Goal: Task Accomplishment & Management: Manage account settings

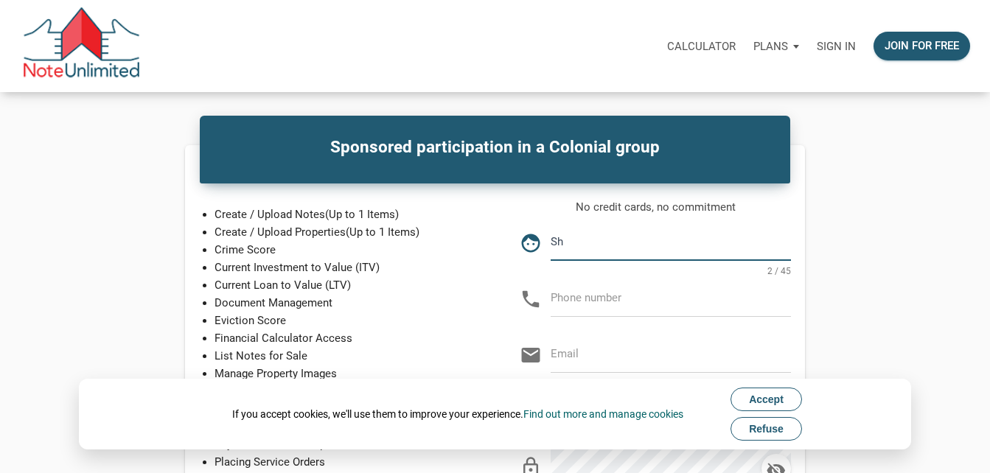
type input "[PERSON_NAME]"
type input "[EMAIL_ADDRESS][DOMAIN_NAME]"
click at [612, 298] on input "text" at bounding box center [671, 298] width 240 height 33
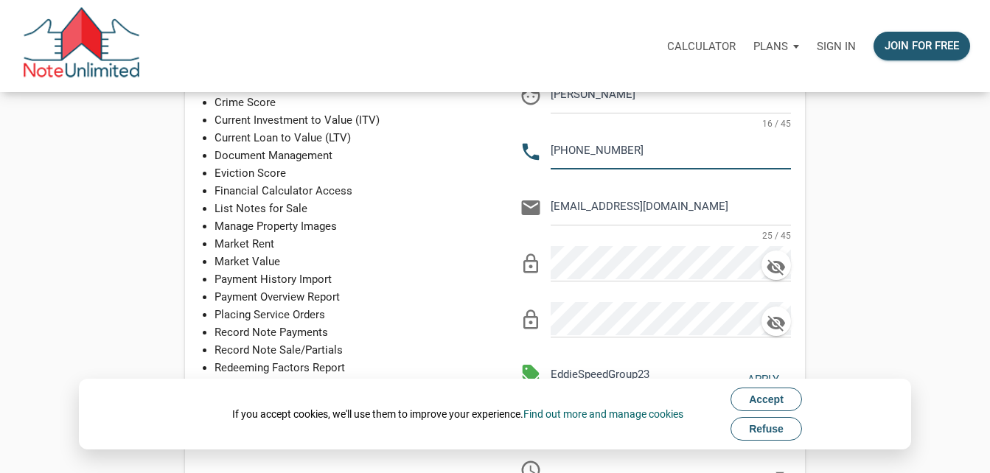
scroll to position [221, 0]
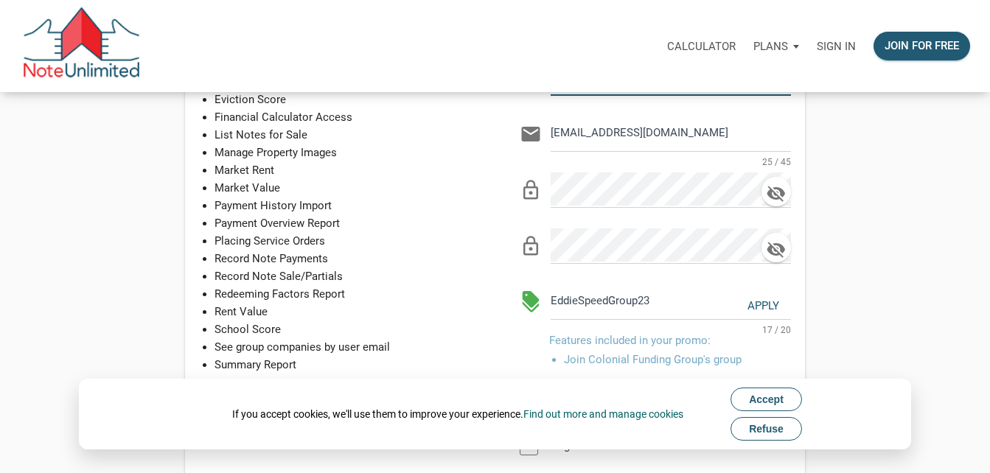
type input "678-707-1485"
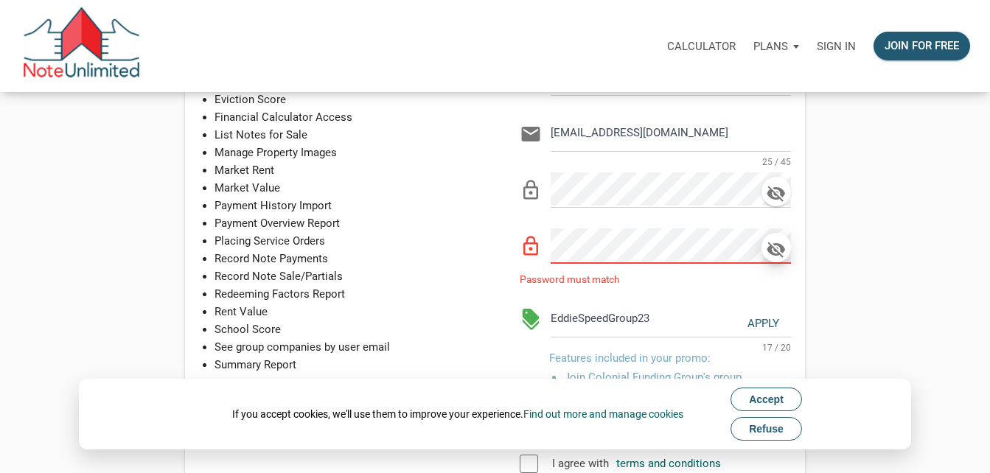
click at [780, 257] on icon "button" at bounding box center [776, 250] width 22 height 21
click at [778, 193] on icon "button" at bounding box center [776, 194] width 22 height 21
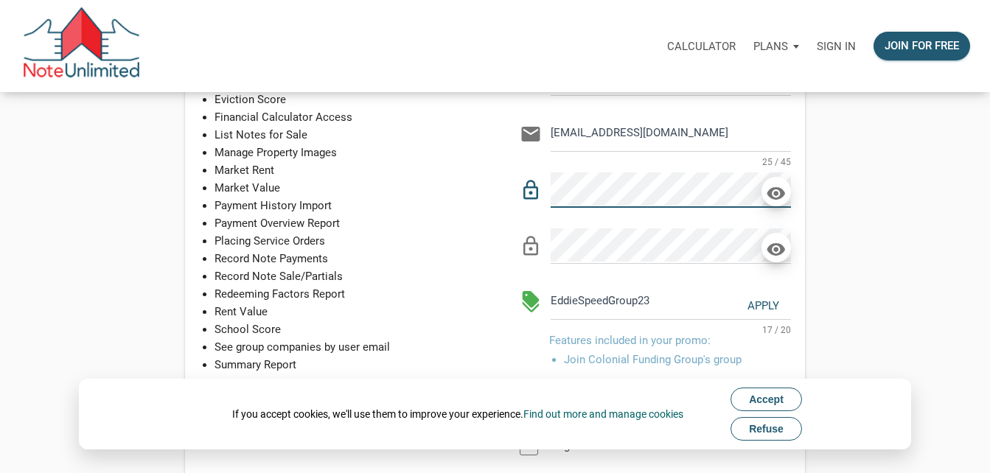
click at [936, 286] on div "Sponsored participation in a Colonial group Create / Upload Notes (Up to 1 Item…" at bounding box center [495, 250] width 988 height 653
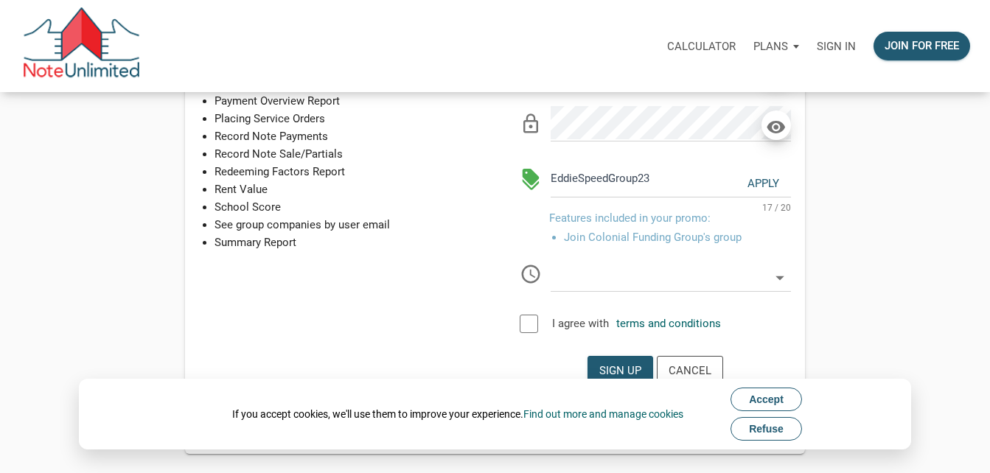
scroll to position [369, 0]
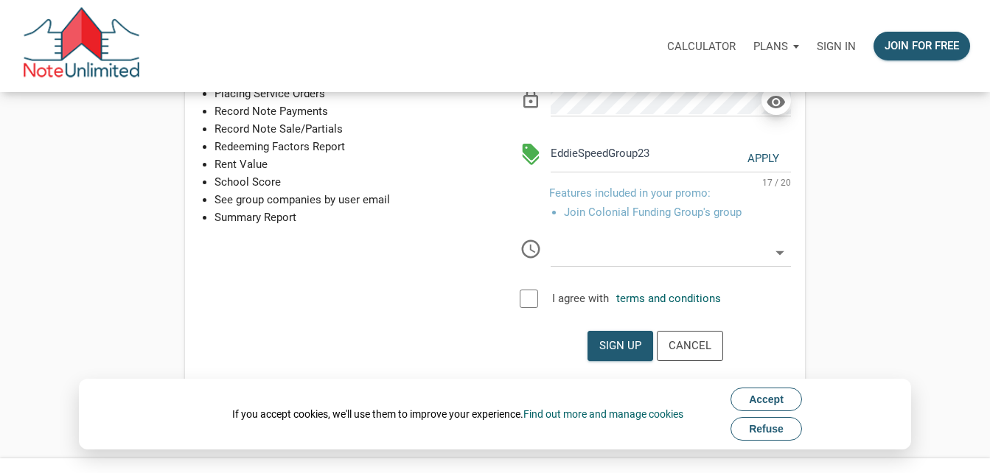
click at [521, 296] on div at bounding box center [529, 299] width 18 height 18
click at [764, 251] on input "text" at bounding box center [660, 248] width 219 height 33
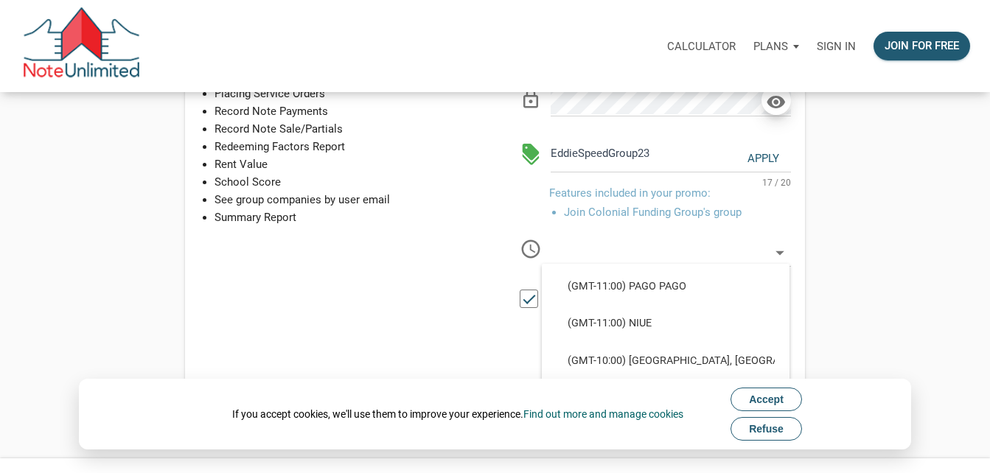
click at [784, 262] on icon at bounding box center [780, 253] width 21 height 21
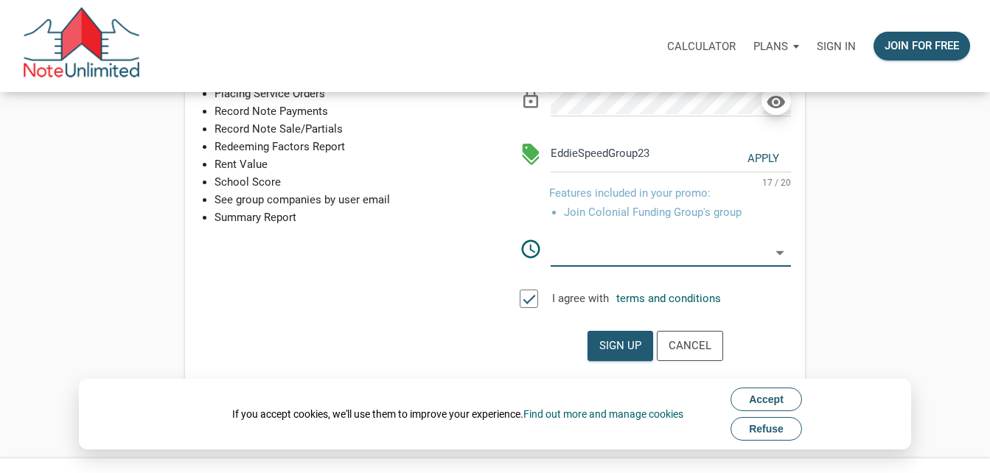
click at [782, 257] on icon at bounding box center [780, 253] width 21 height 21
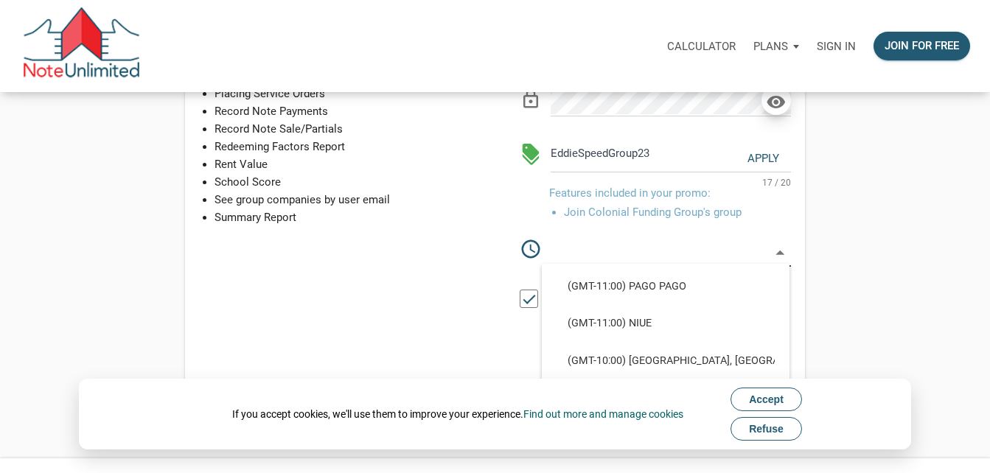
click at [877, 266] on div "Sponsored participation in a Colonial group Create / Upload Notes (Up to 1 Item…" at bounding box center [495, 103] width 988 height 653
select select
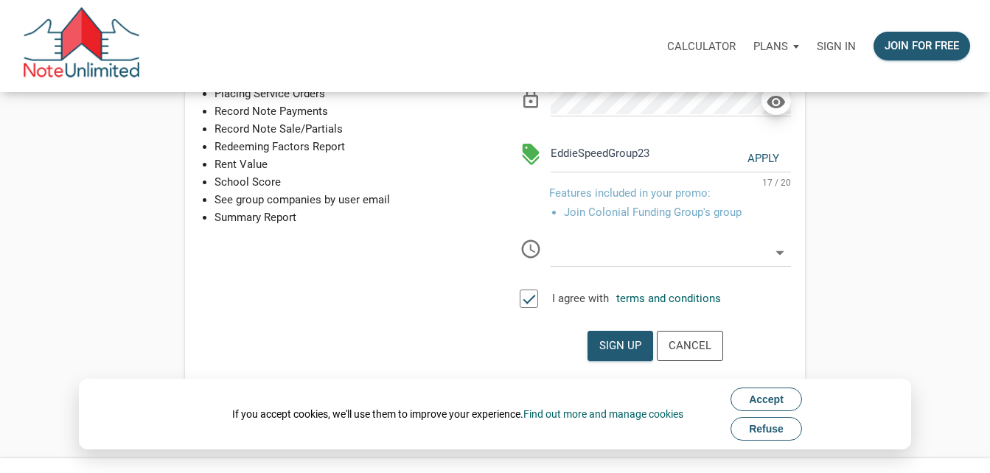
click at [859, 333] on div "Sponsored participation in a Colonial group Create / Upload Notes (Up to 1 Item…" at bounding box center [495, 103] width 988 height 653
click at [612, 345] on div "Sign up" at bounding box center [620, 346] width 42 height 17
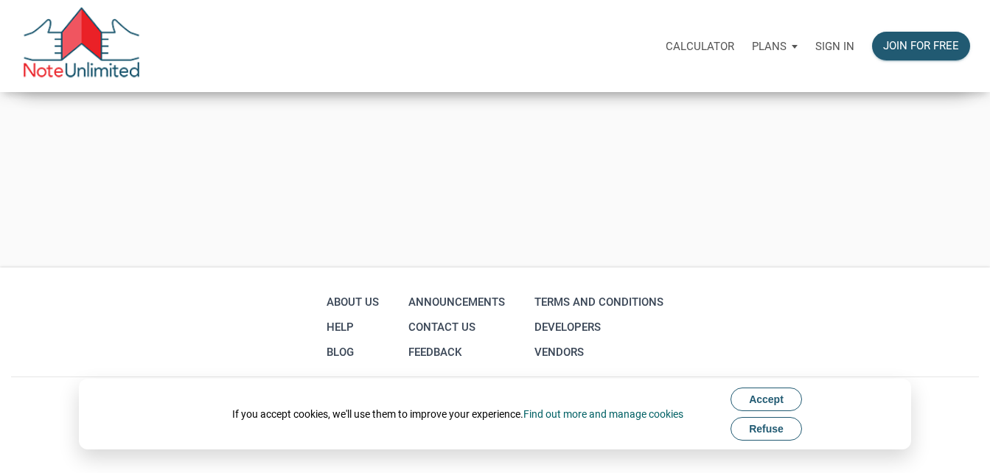
scroll to position [298, 0]
click at [783, 395] on span "Accept" at bounding box center [766, 400] width 35 height 12
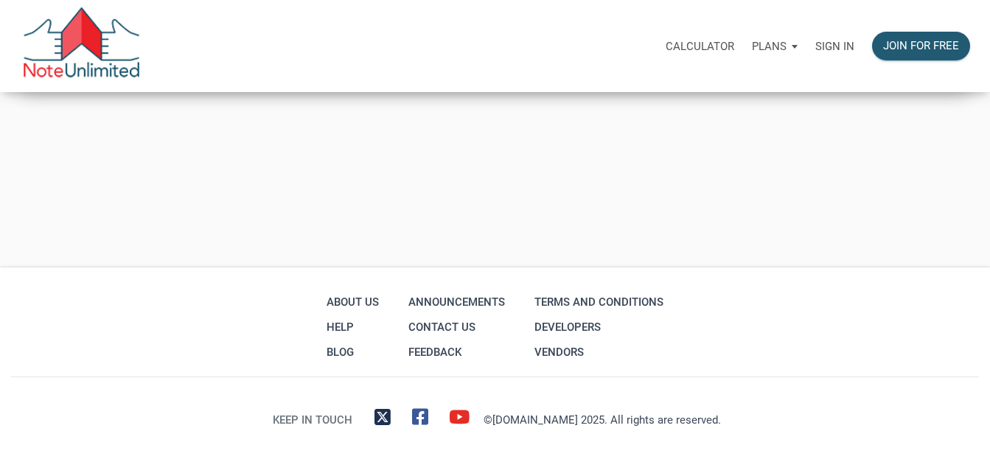
scroll to position [0, 0]
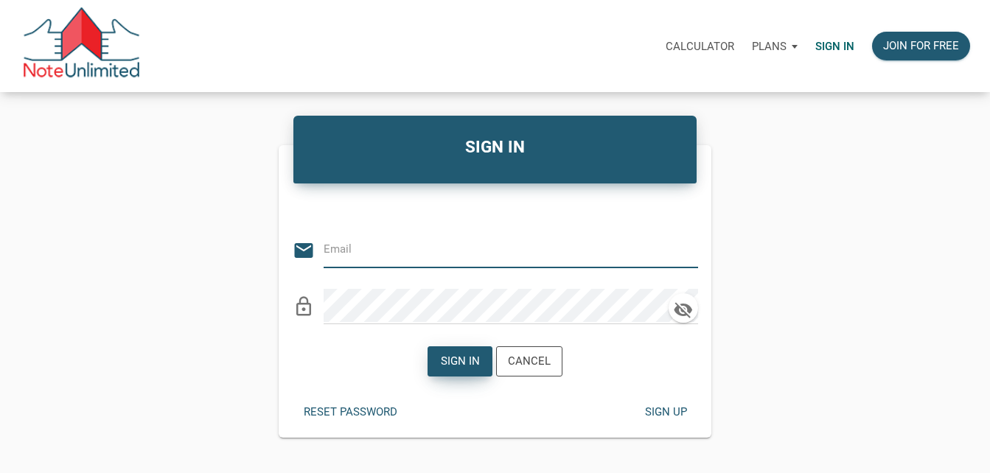
type input "[EMAIL_ADDRESS][DOMAIN_NAME]"
click at [465, 357] on div "Sign in" at bounding box center [460, 361] width 39 height 17
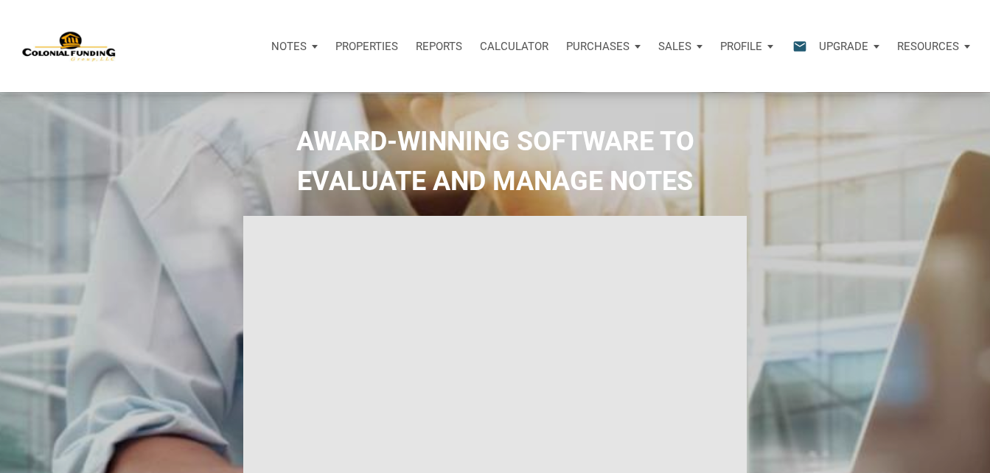
select select
type input "Introduction to new features"
select select
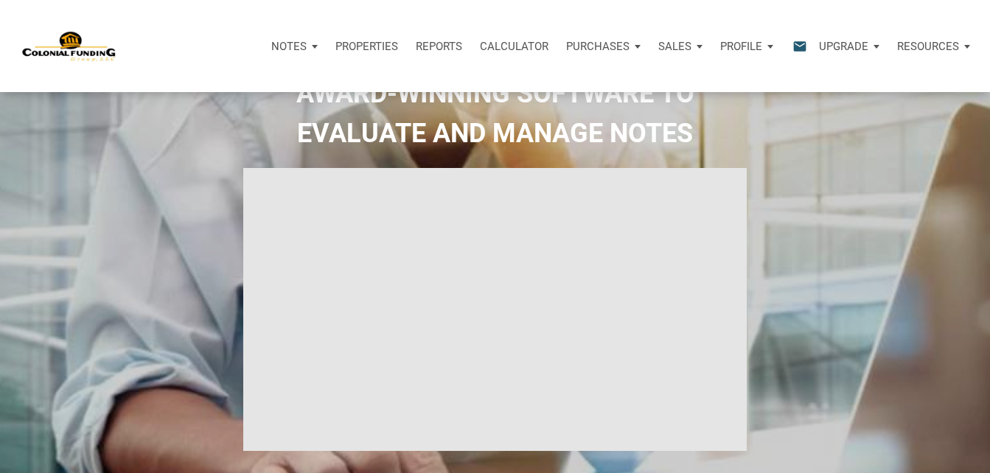
scroll to position [74, 0]
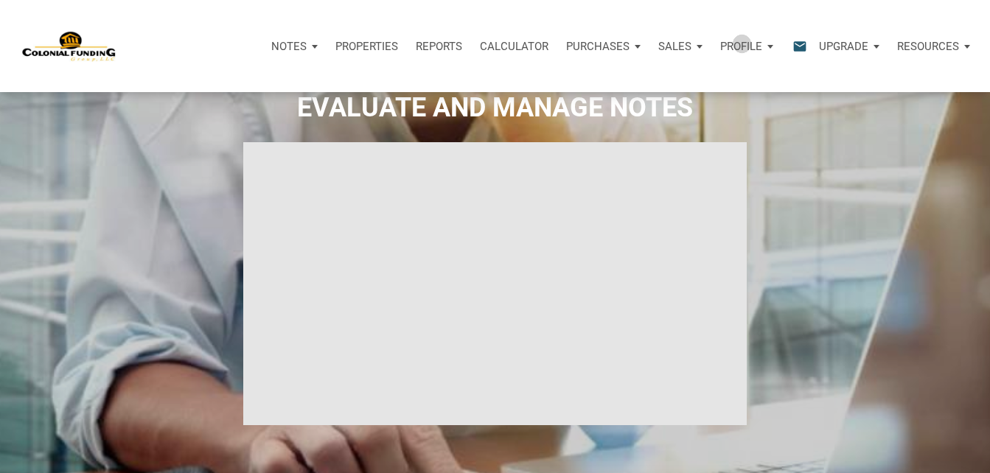
click at [742, 44] on p "Profile" at bounding box center [741, 46] width 42 height 13
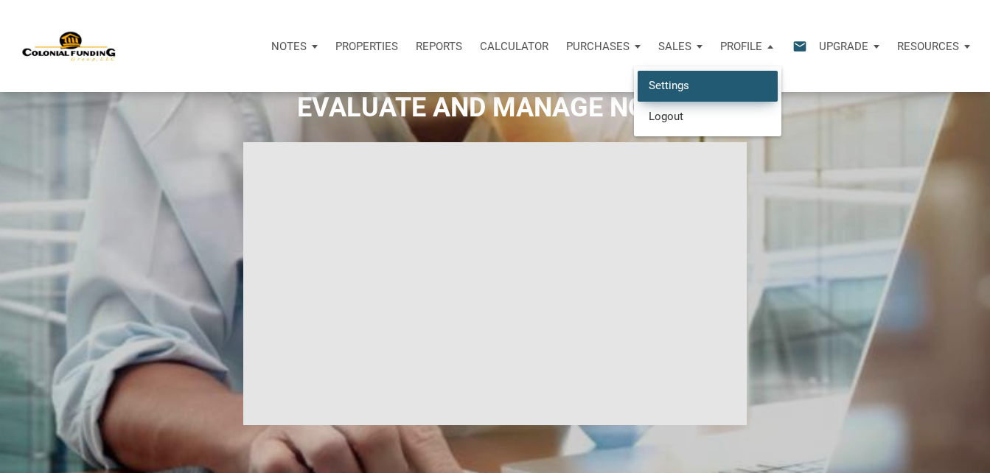
click at [672, 83] on link "Settings" at bounding box center [708, 86] width 140 height 30
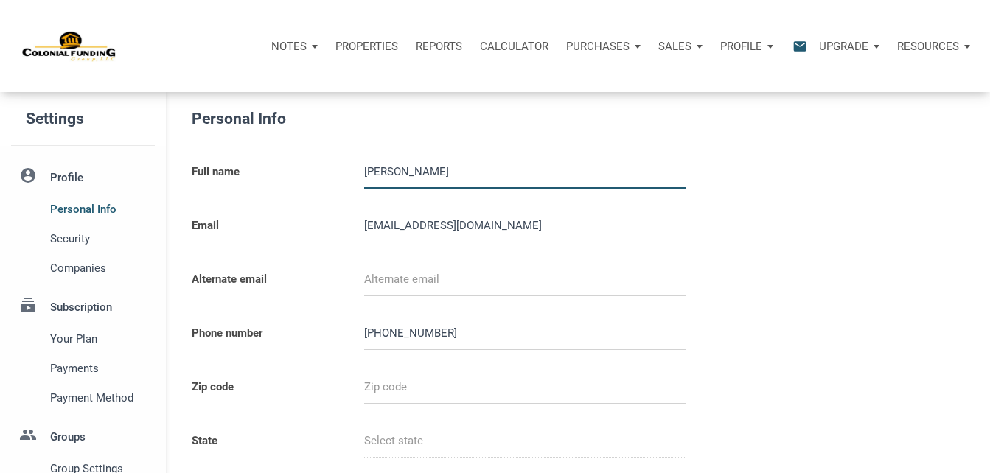
select select
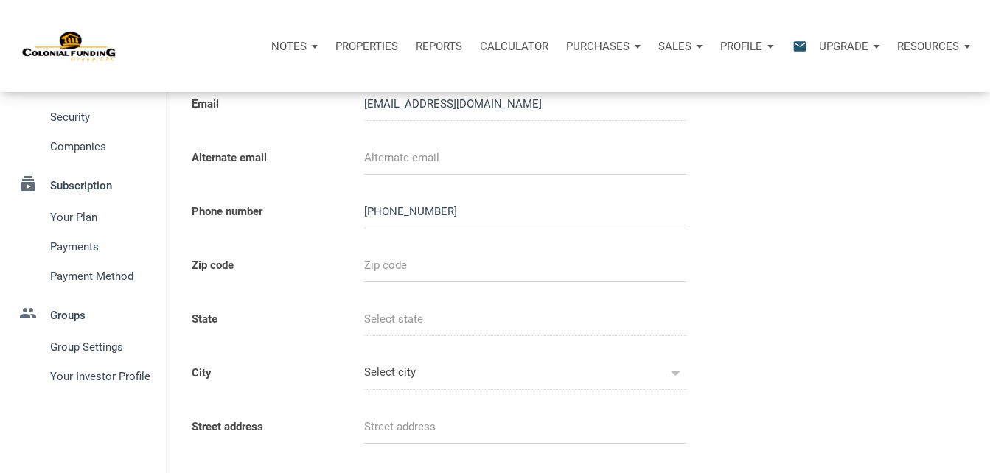
scroll to position [147, 0]
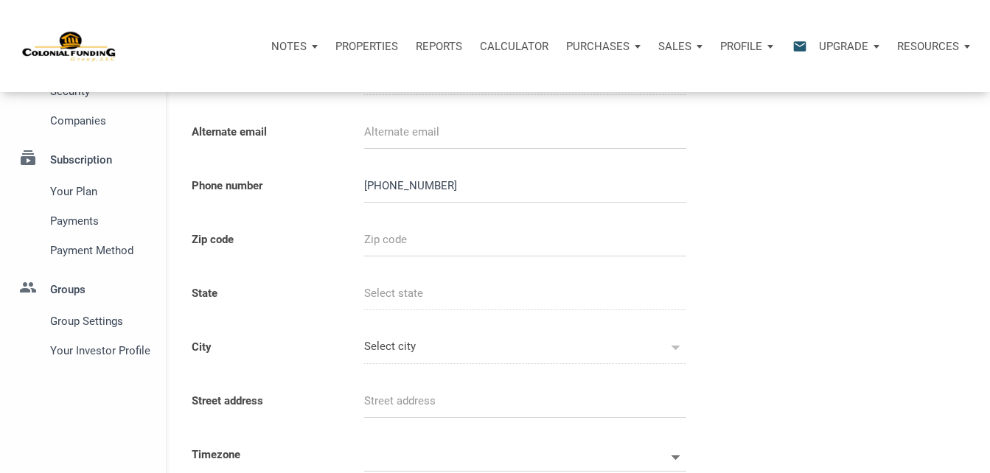
click at [372, 234] on input "text" at bounding box center [525, 239] width 322 height 33
type input "3"
select select
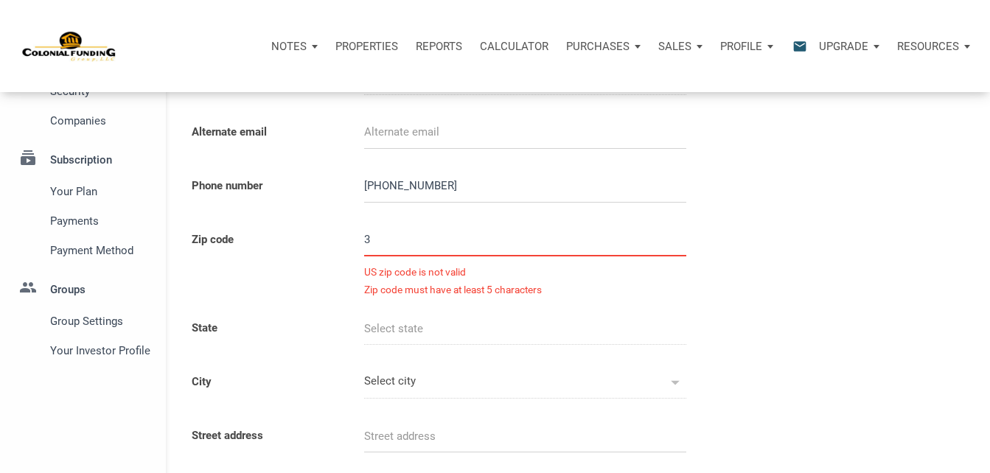
type input "30"
select select
type input "300"
select select
type input "3002"
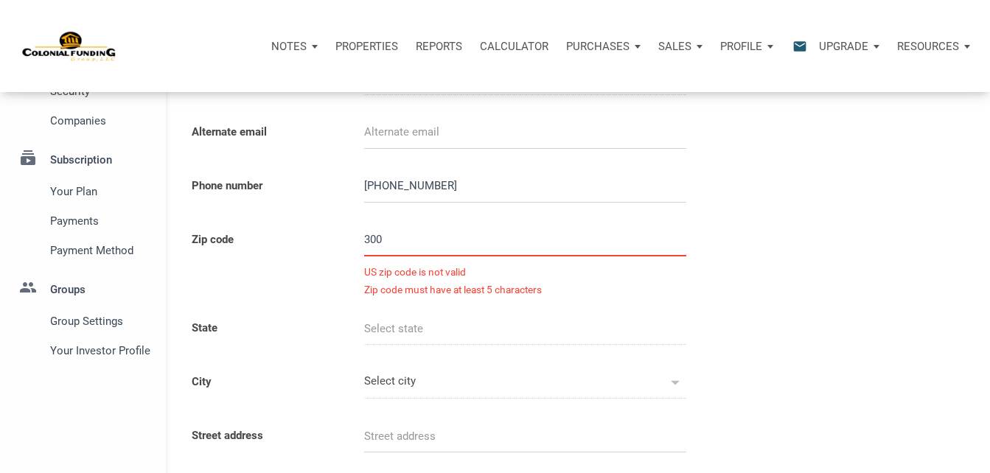
select select
type input "30024"
select select
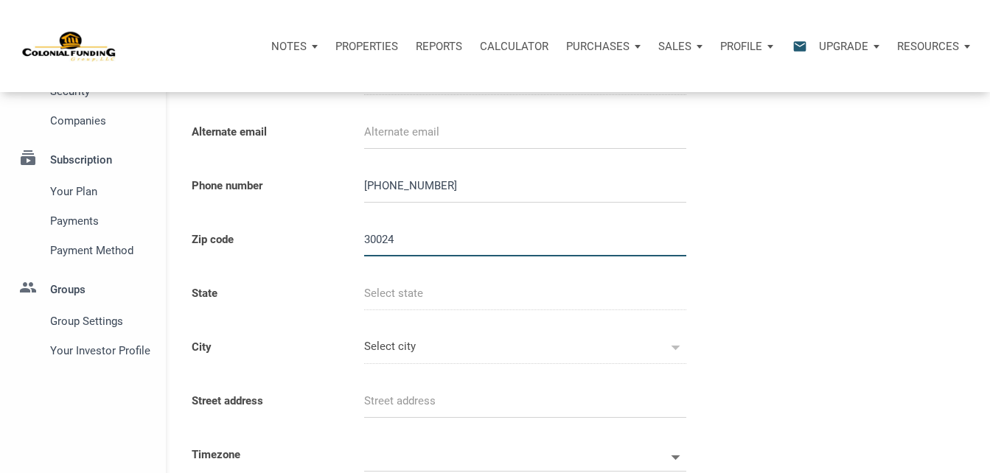
type input "GA"
type input "SUWANEE"
select select
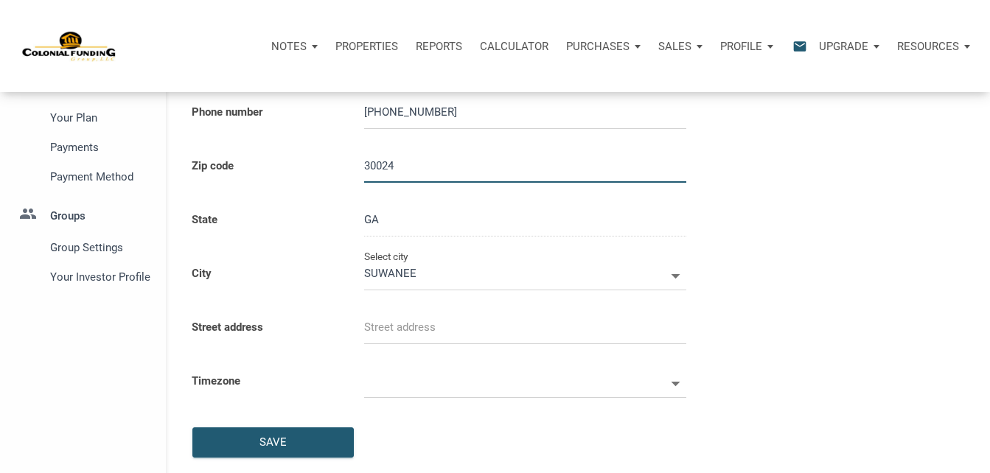
type input "30024"
click at [408, 321] on input "text" at bounding box center [525, 327] width 322 height 33
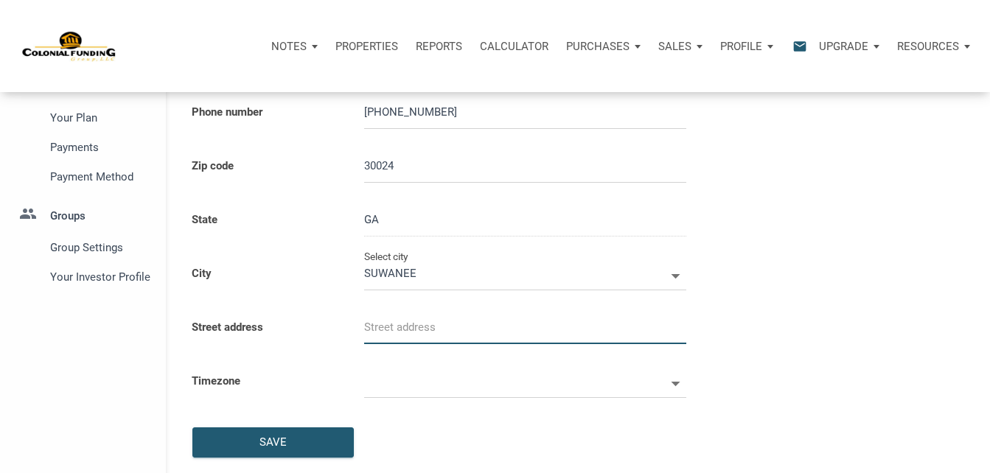
select select
type input "1"
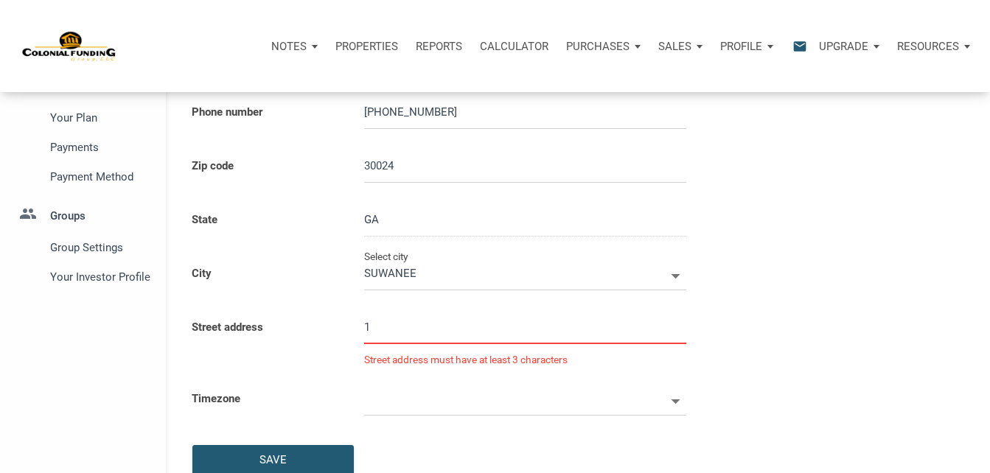
select select
type input "12"
select select
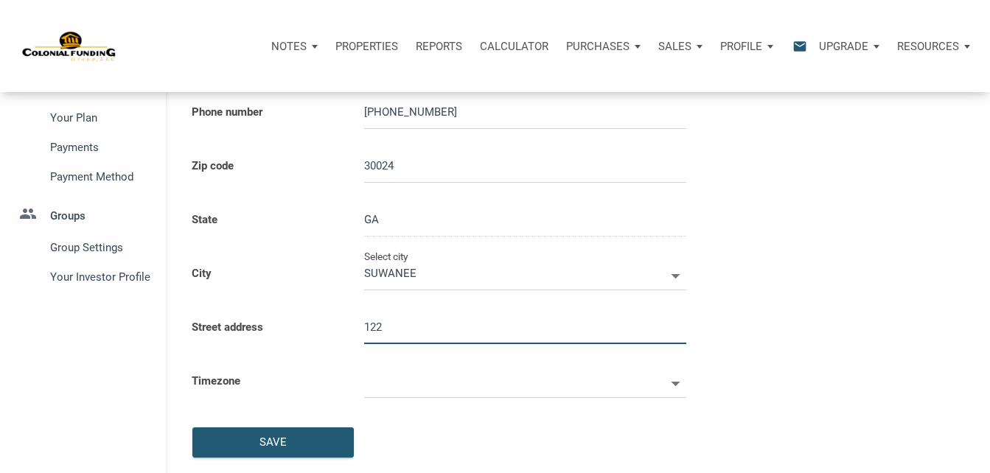
type input "122"
select select
type input "122 S"
select select
type input "122 Sa"
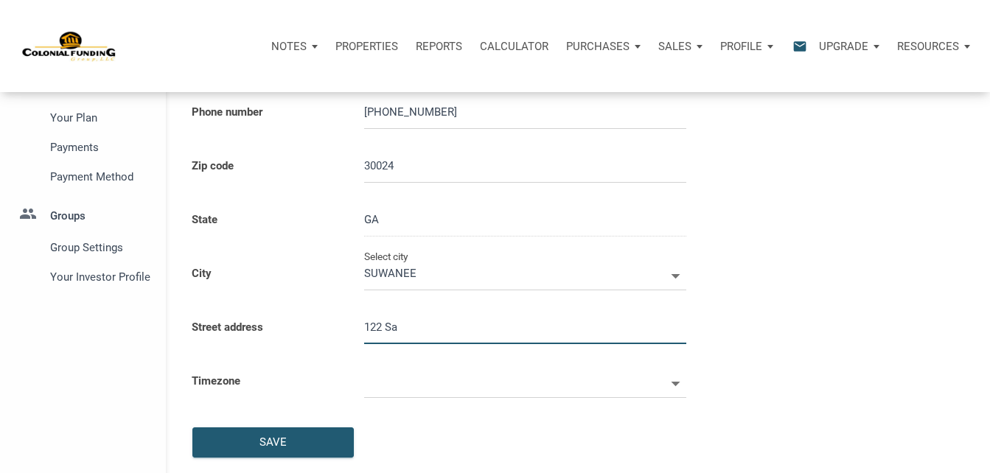
select select
type input "122 Sai"
select select
type input "122 [PERSON_NAME]"
select select
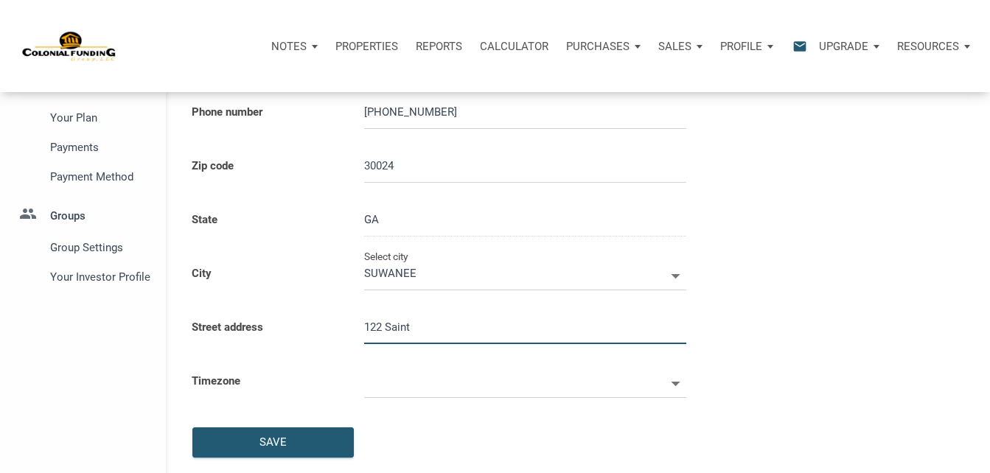
type input "122 Saint"
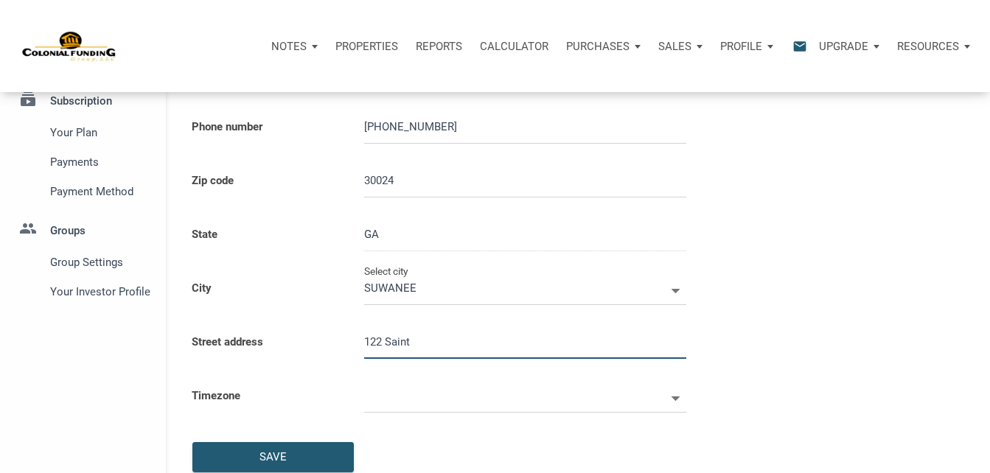
select select
type input "122 Saint A"
select select
type input "122 Saint Au"
select select
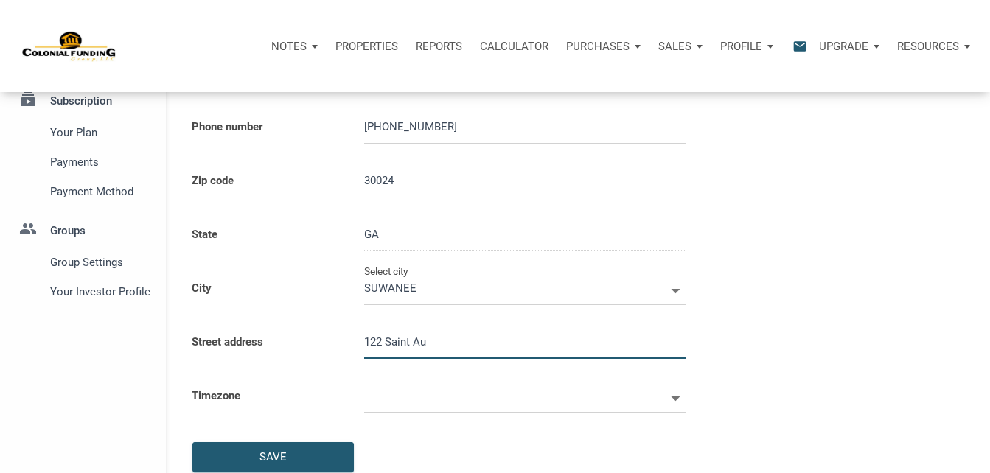
type input "122 Saint Aur"
select select
type input "122 Saint Auri"
select select
type input "122 Saint Auric"
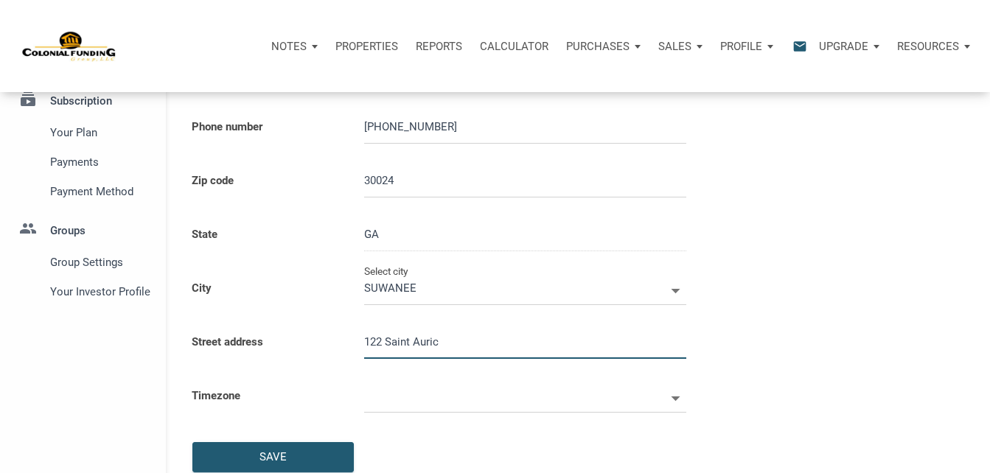
select select
type input "122 Saint Aurics"
select select
type input "122 Saint Aurics D"
select select
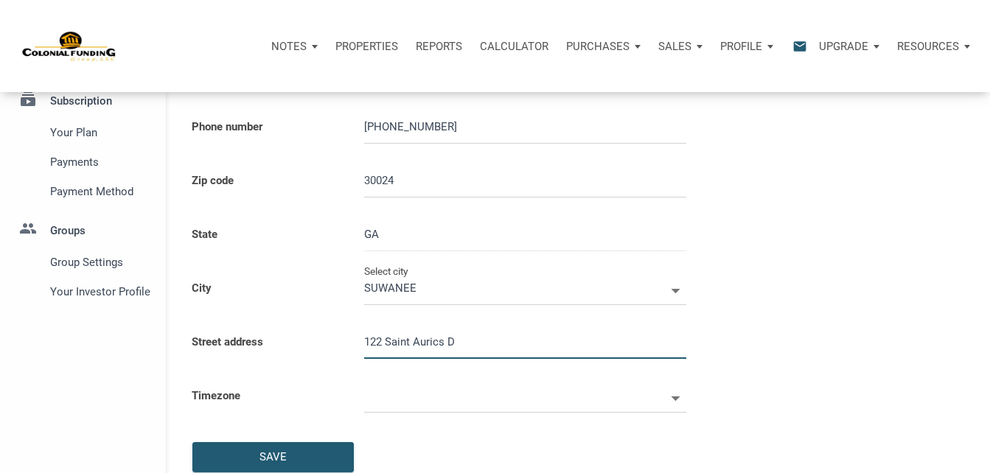
type input "[STREET_ADDRESS]"
select select
type input "[STREET_ADDRESS]"
select select
type input "122 Saint Aurics Driv"
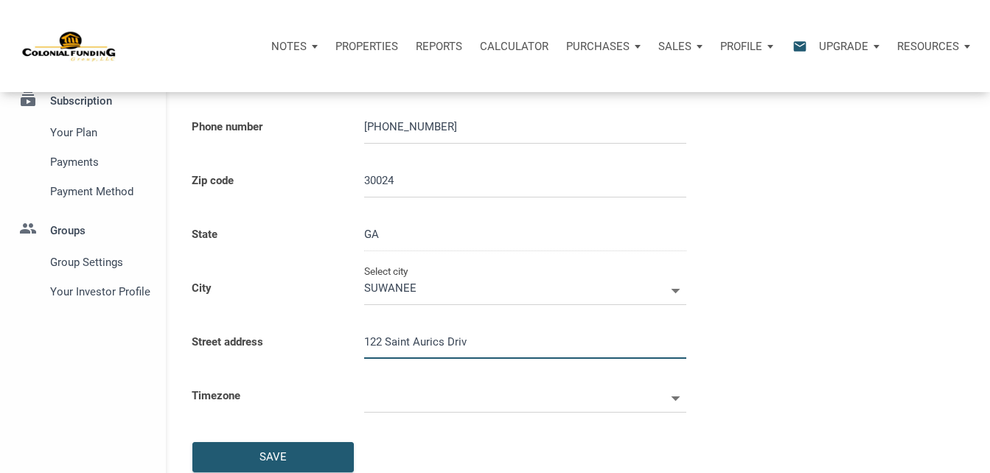
select select
type input "[STREET_ADDRESS]"
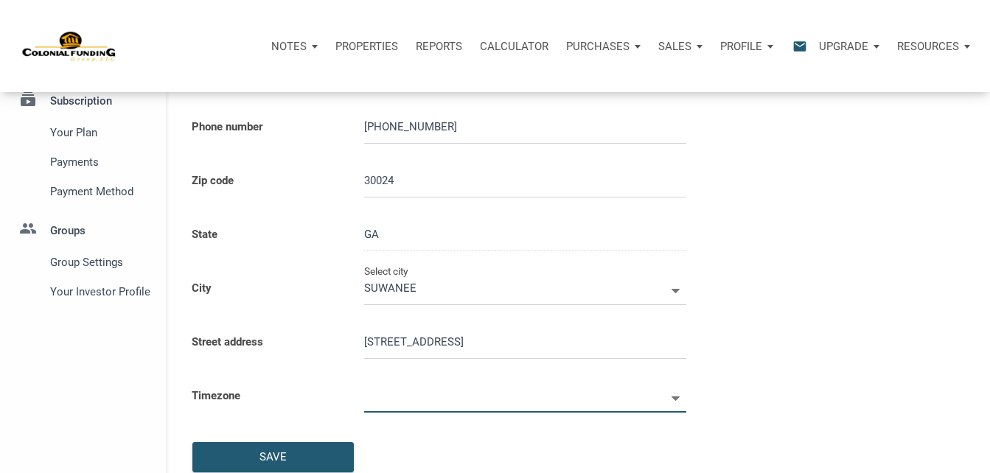
click at [401, 396] on input "text" at bounding box center [515, 396] width 302 height 33
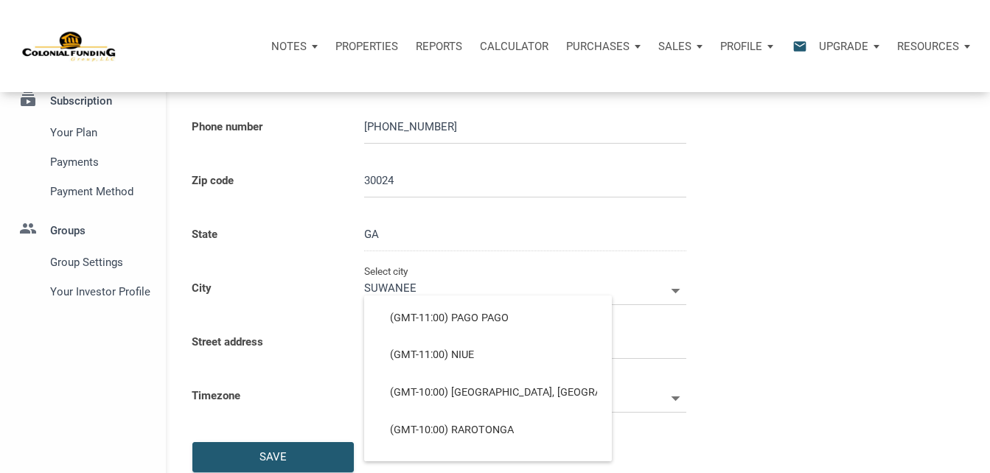
click at [767, 352] on div "Personal Info Full name [PERSON_NAME] Email [EMAIL_ADDRESS][DOMAIN_NAME] Altern…" at bounding box center [578, 209] width 824 height 619
select select
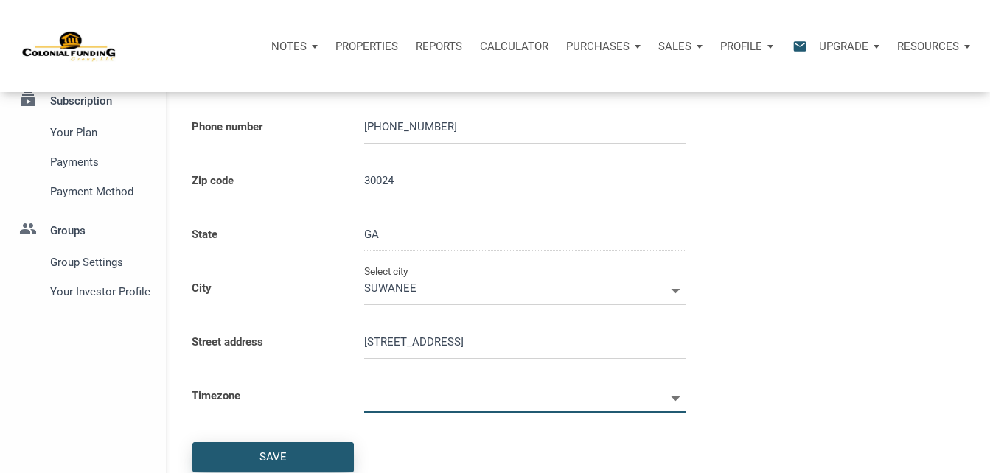
click at [269, 455] on div "Save" at bounding box center [273, 457] width 27 height 17
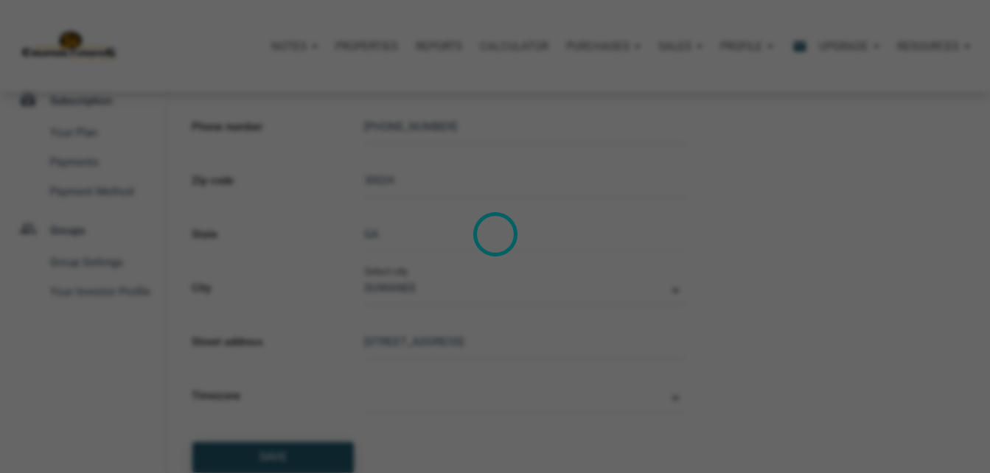
select select
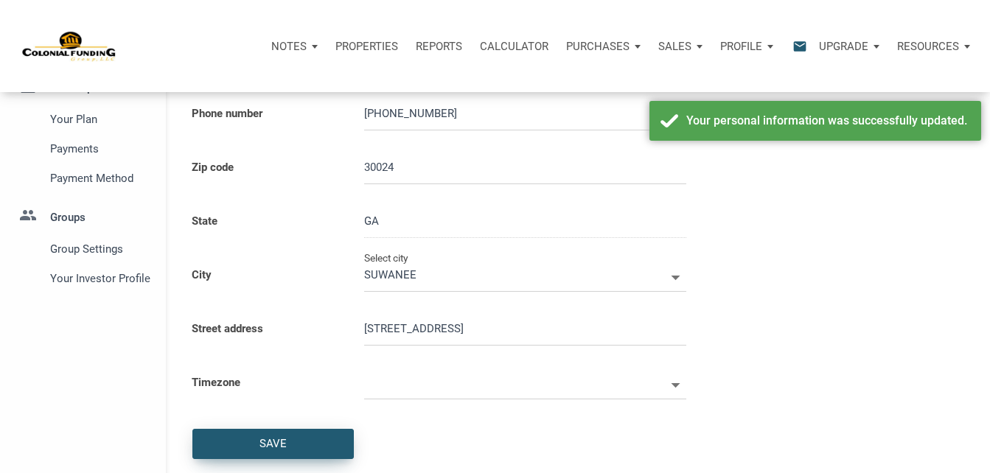
scroll to position [221, 0]
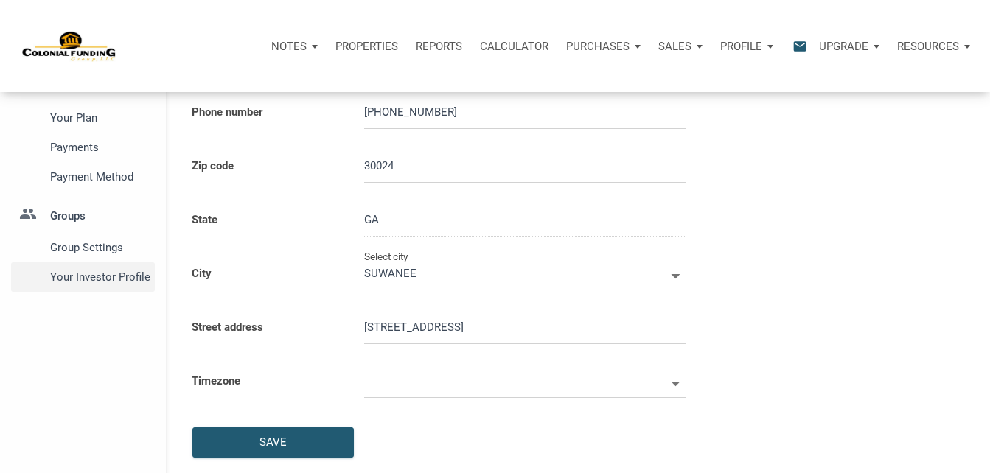
click at [83, 276] on span "Your Investor Profile" at bounding box center [99, 277] width 99 height 18
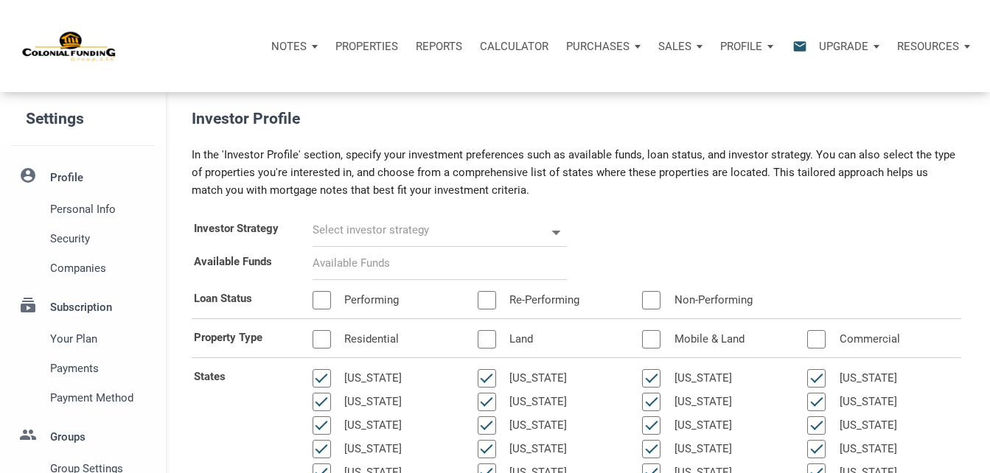
click at [549, 232] on icon at bounding box center [556, 232] width 21 height 21
select select
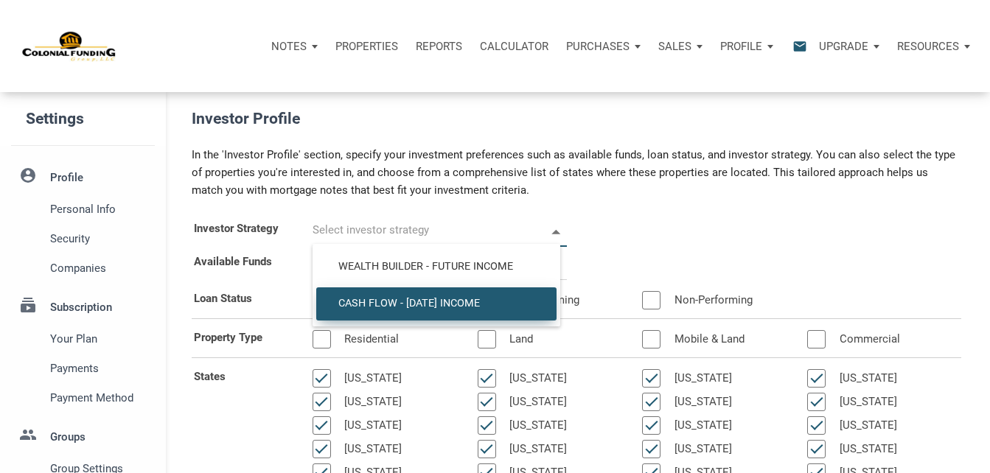
click at [379, 308] on span "Cash Flow - [DATE] Income" at bounding box center [436, 303] width 218 height 13
type input "Cash Flow - [DATE] Income"
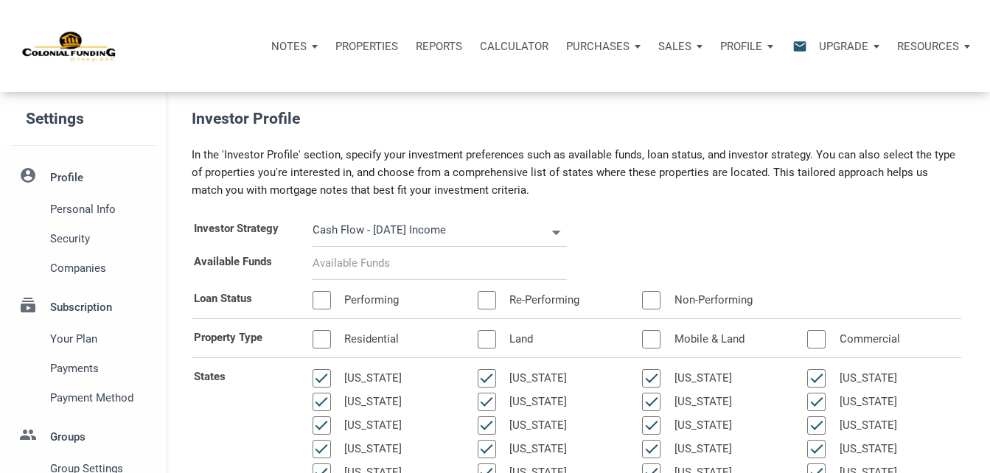
click at [347, 257] on input at bounding box center [440, 263] width 254 height 33
select select
type input "$ 7"
select select
type input "$ 75"
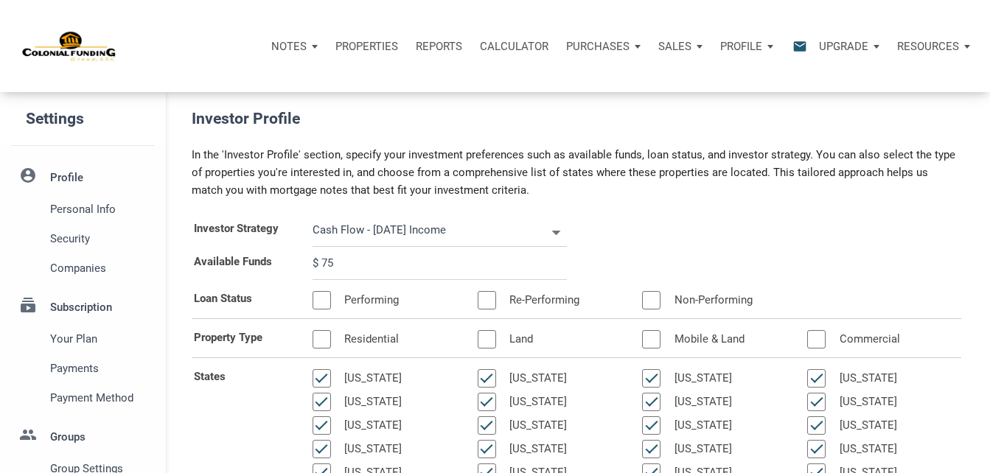
select select
type input "$ 750"
select select
type input "$ 7,500"
select select
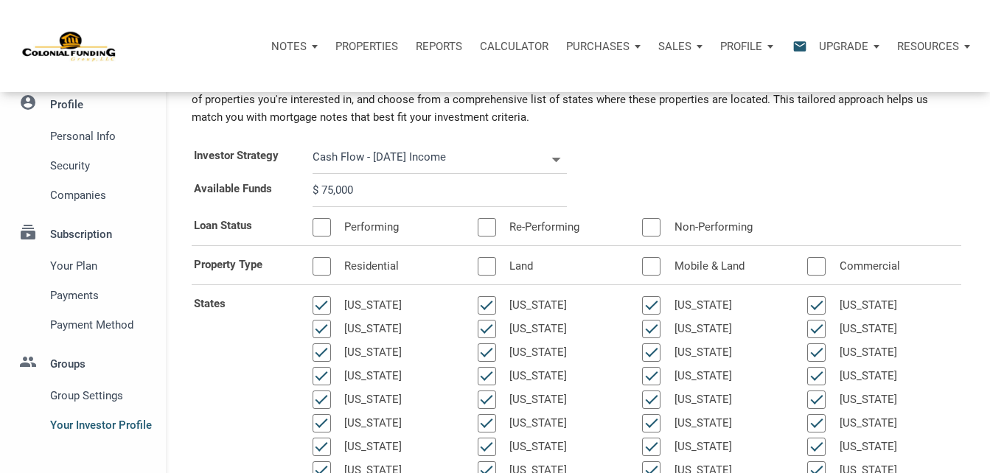
scroll to position [74, 0]
type input "$ 75,000"
click at [321, 232] on div at bounding box center [322, 227] width 18 height 18
select select
type input "$ 75,000"
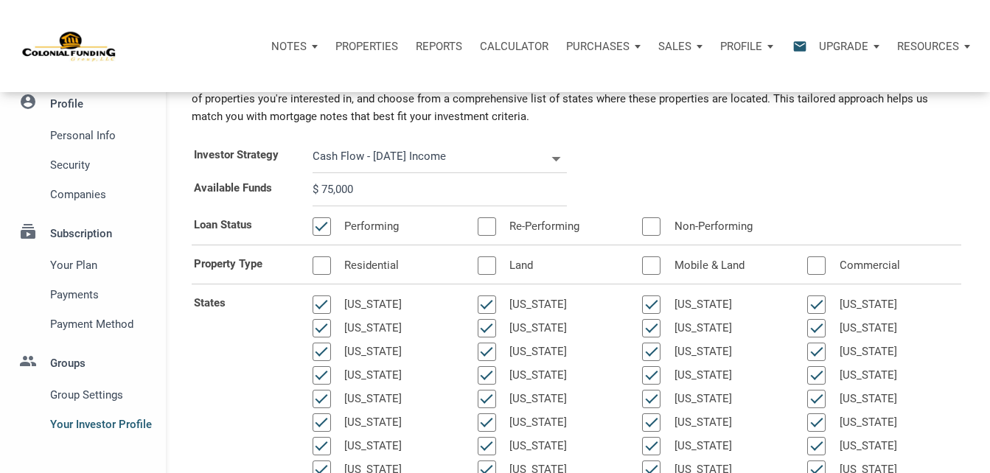
click at [488, 234] on div at bounding box center [487, 227] width 18 height 18
select select
type input "$ 75,000"
click at [652, 227] on div at bounding box center [651, 227] width 18 height 18
select select
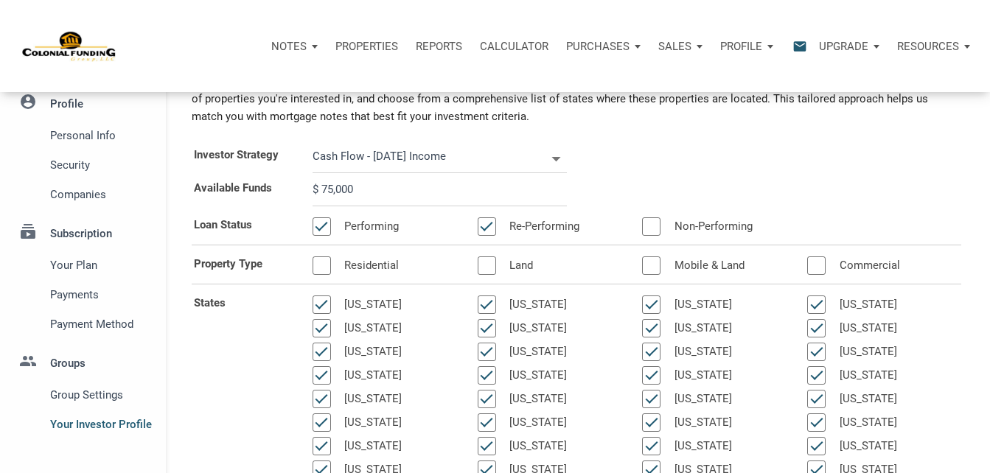
type input "$ 75,000"
click at [320, 267] on div at bounding box center [322, 266] width 18 height 18
select select
type input "$ 75,000"
click at [489, 268] on div at bounding box center [487, 266] width 18 height 18
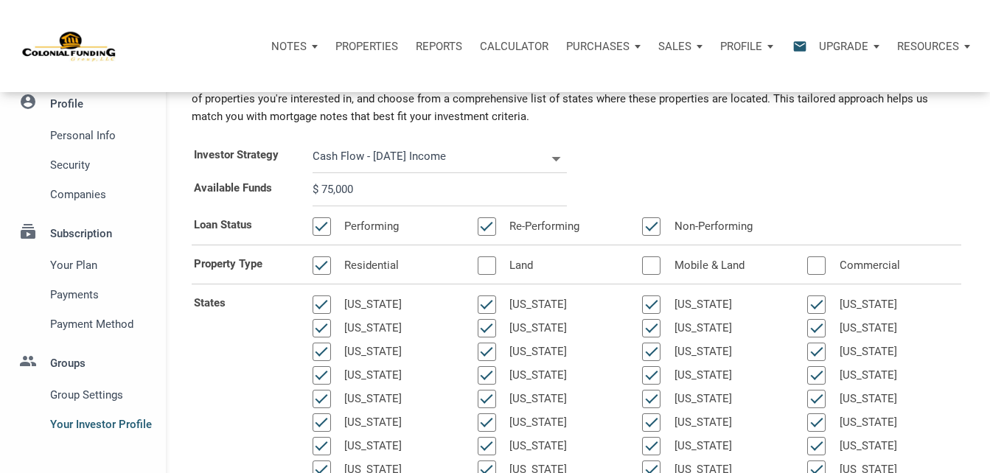
select select
type input "$ 75,000"
click at [651, 267] on div at bounding box center [651, 266] width 18 height 18
select select
type input "$ 75,000"
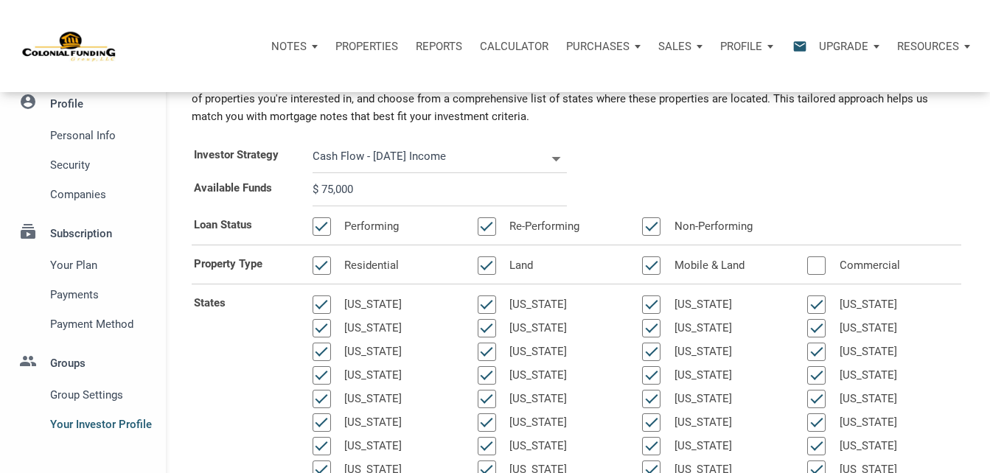
click at [815, 274] on div at bounding box center [816, 266] width 18 height 18
select select
type input "$ 75,000"
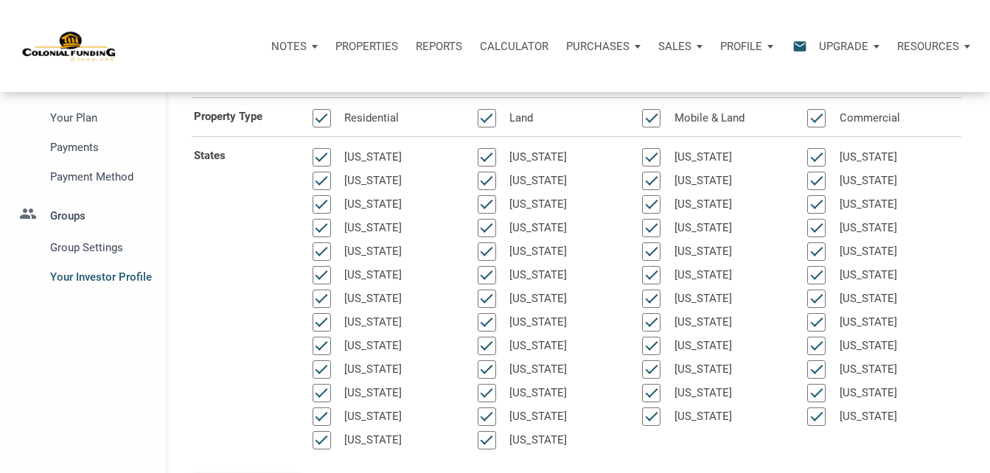
scroll to position [295, 0]
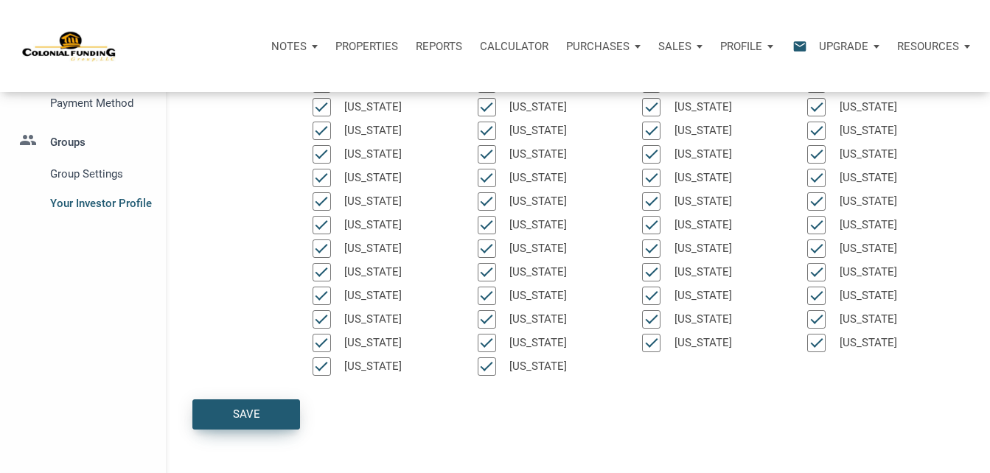
click at [242, 411] on div "Save" at bounding box center [246, 414] width 27 height 17
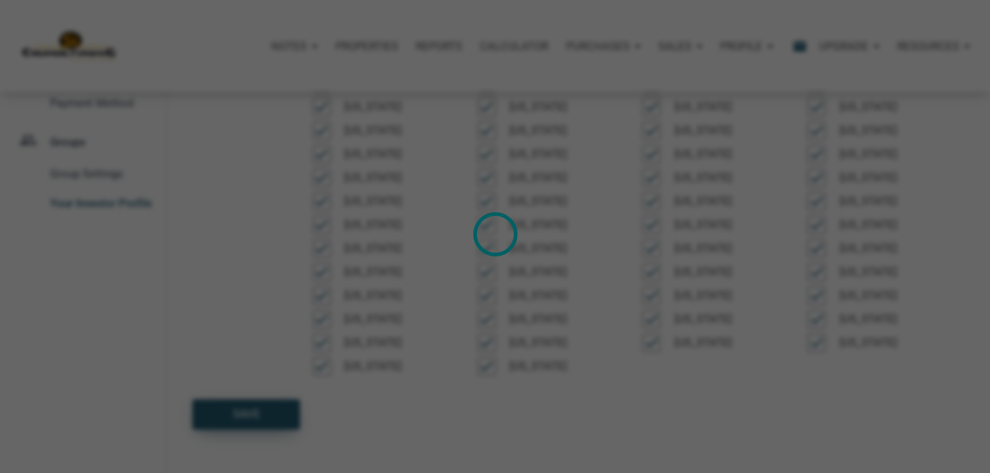
select select
type input "$ 75,000"
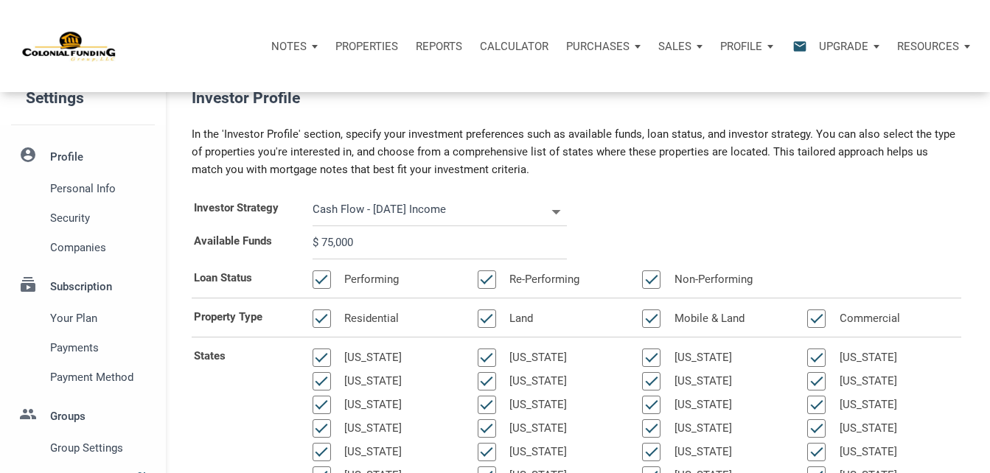
scroll to position [0, 0]
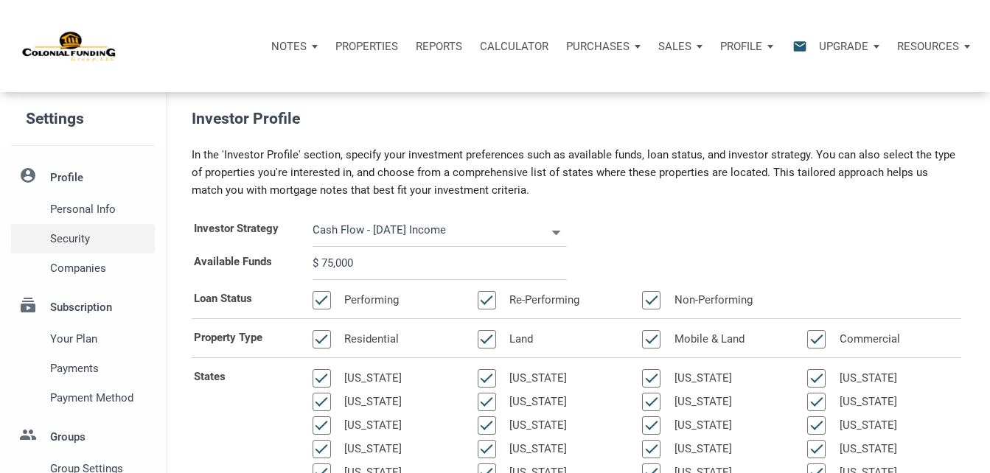
click at [72, 247] on span "Security" at bounding box center [99, 239] width 99 height 18
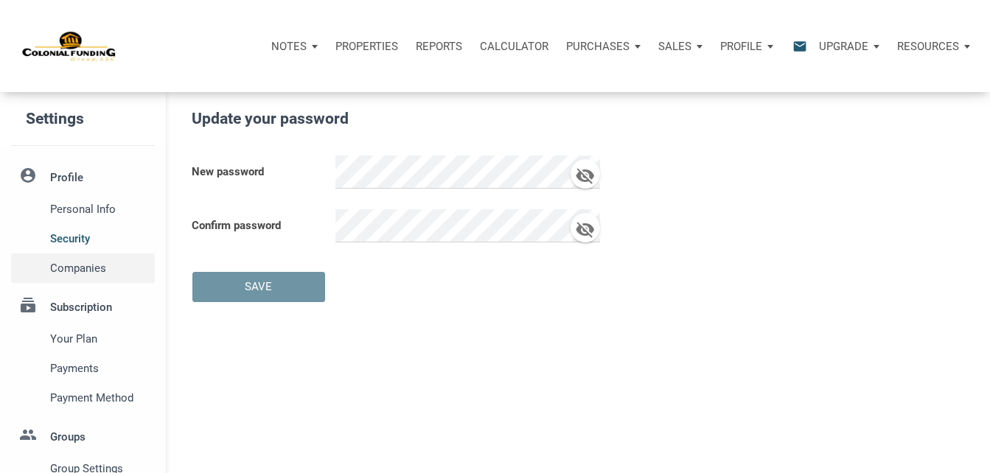
click at [72, 270] on span "Companies" at bounding box center [99, 269] width 99 height 18
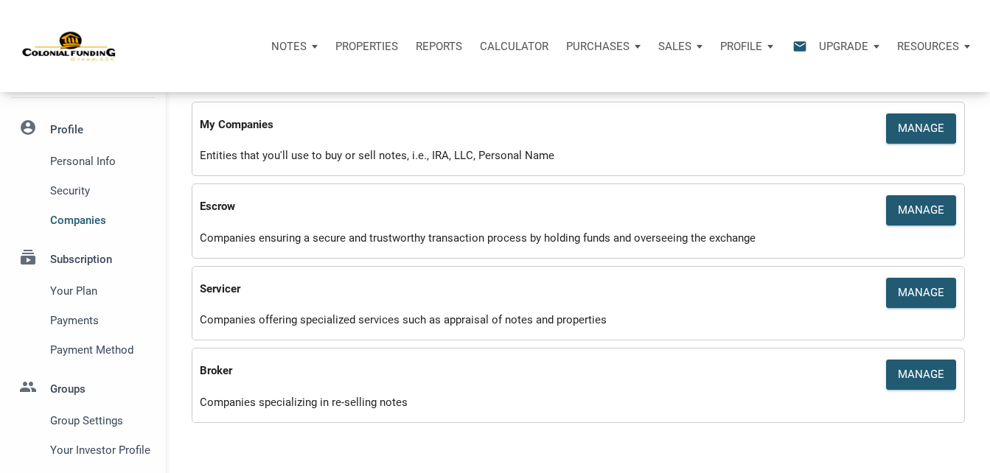
scroll to position [74, 0]
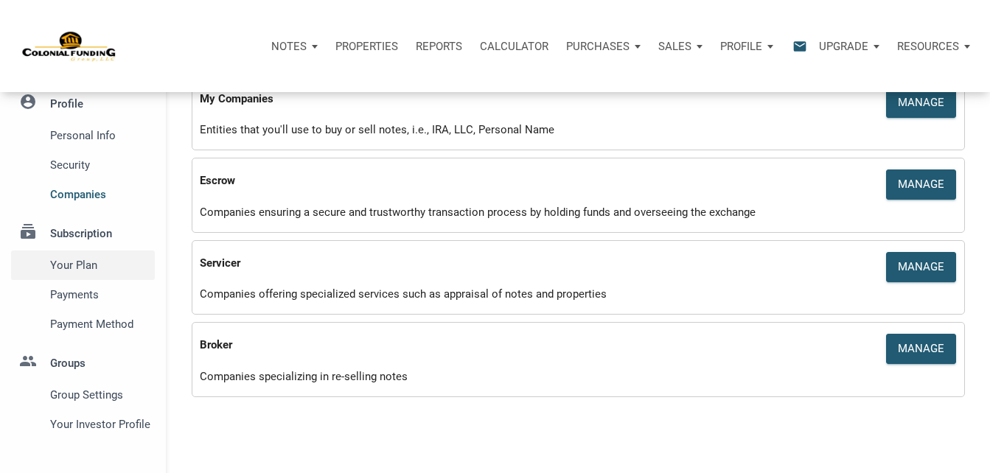
click at [59, 260] on span "Your plan" at bounding box center [99, 266] width 99 height 18
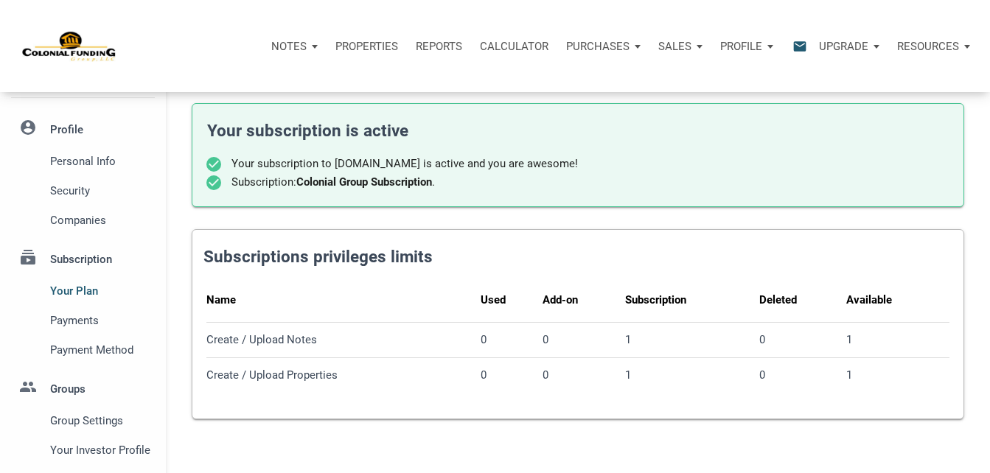
scroll to position [74, 0]
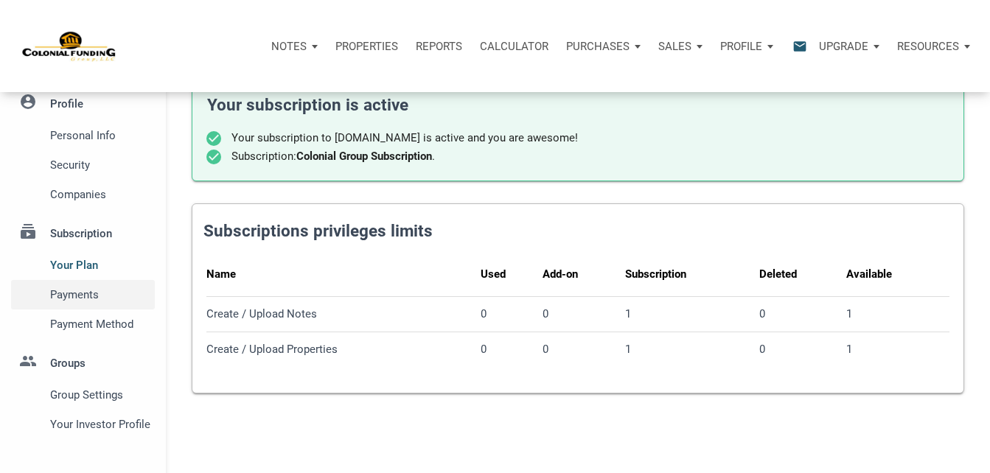
click at [65, 290] on span "Payments" at bounding box center [99, 295] width 99 height 18
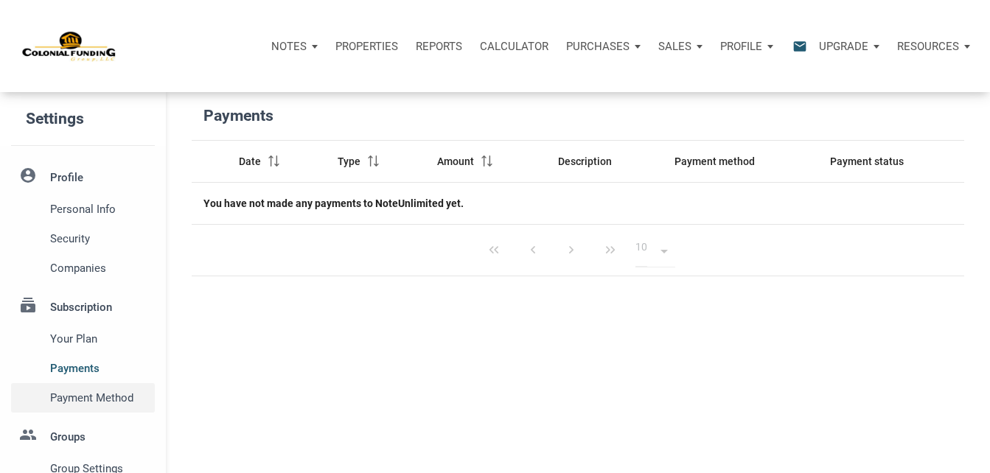
click at [83, 405] on span "Payment Method" at bounding box center [99, 398] width 99 height 18
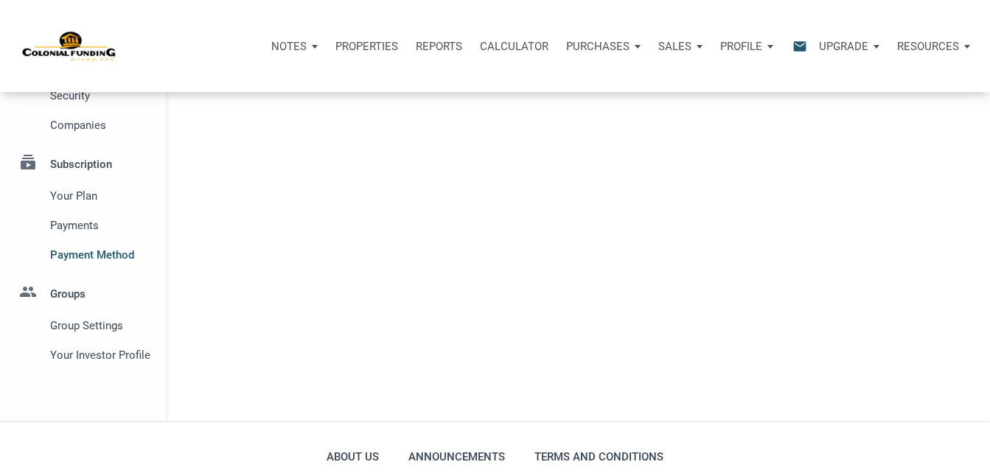
scroll to position [147, 0]
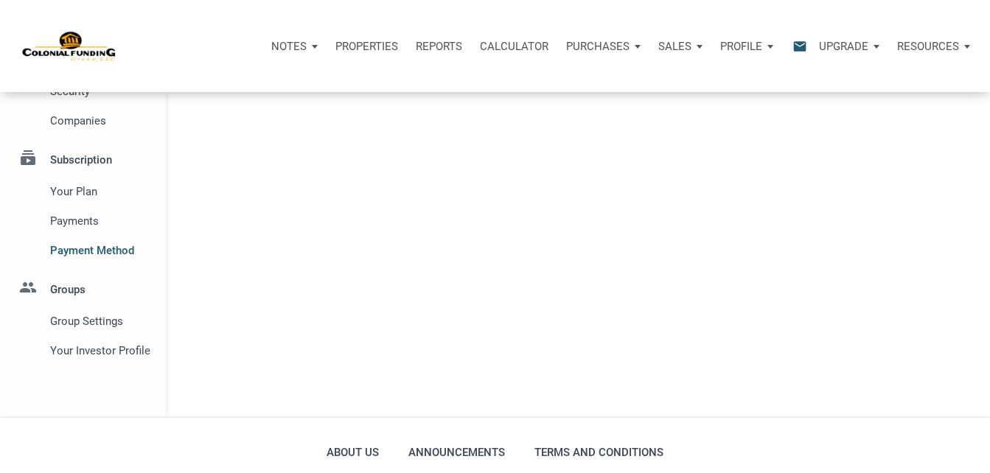
click at [72, 288] on li "group Groups Group Settings Your Investor Profile" at bounding box center [83, 315] width 166 height 100
click at [73, 325] on span "Group Settings" at bounding box center [99, 322] width 99 height 18
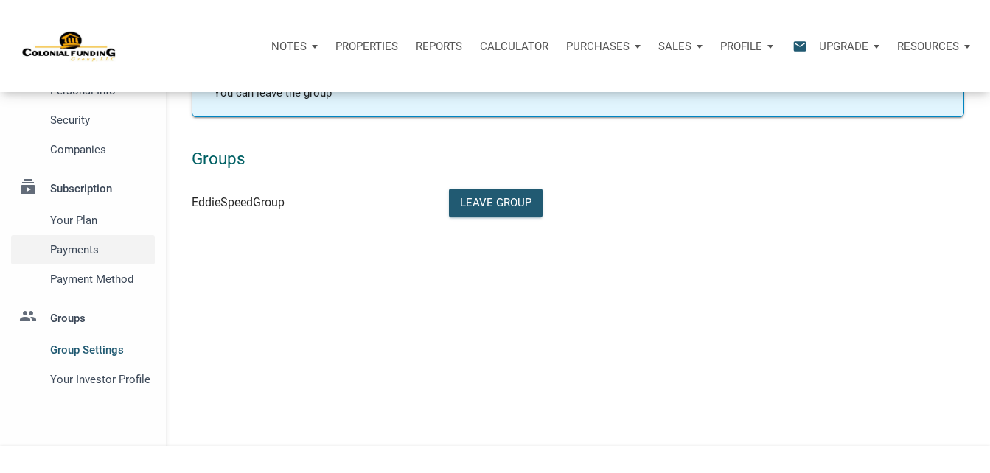
scroll to position [147, 0]
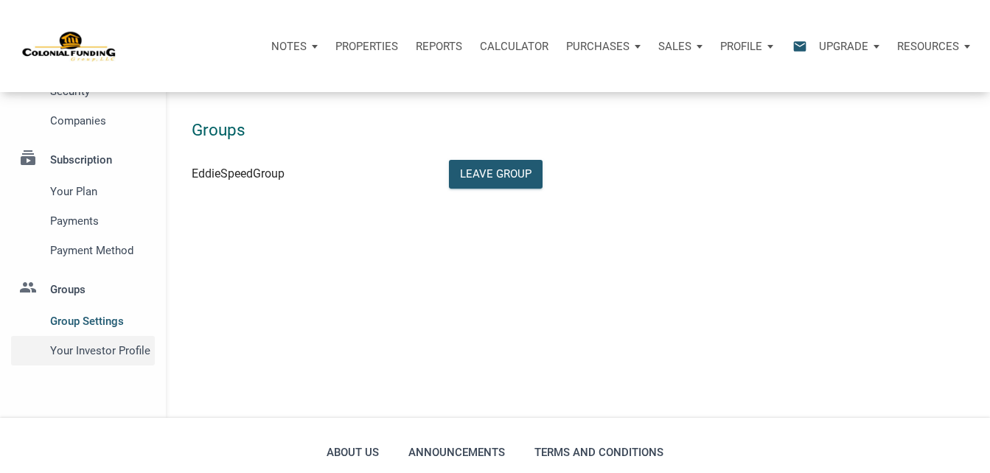
click at [77, 349] on span "Your Investor Profile" at bounding box center [99, 351] width 99 height 18
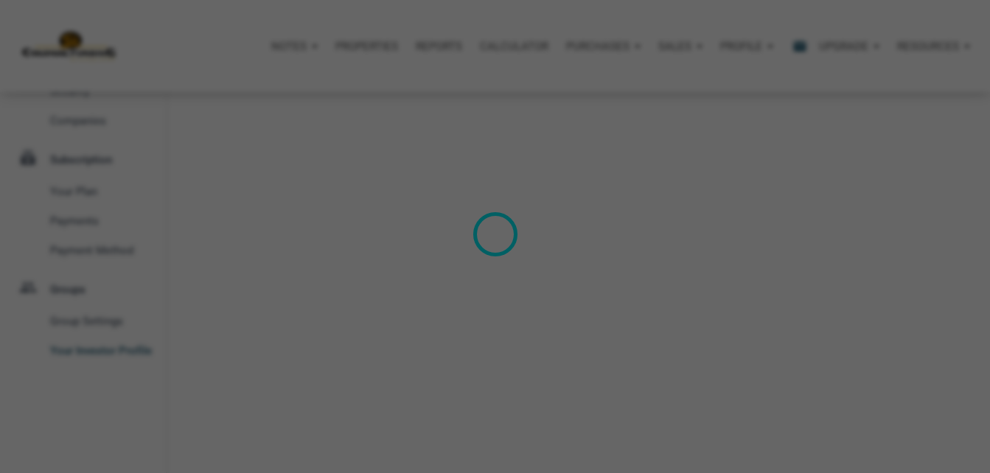
type input "Cash Flow - [DATE] Income"
select select
type input "$ 75,000"
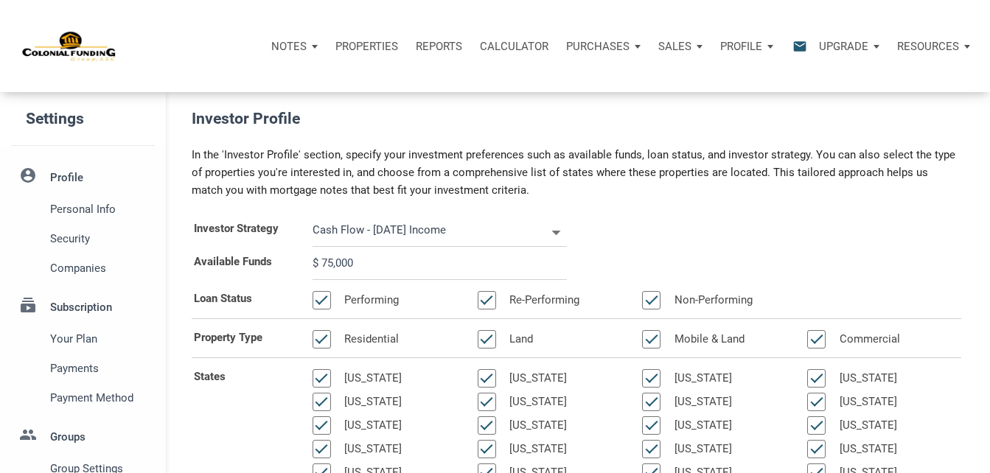
click at [286, 44] on p "Notes" at bounding box center [288, 46] width 35 height 13
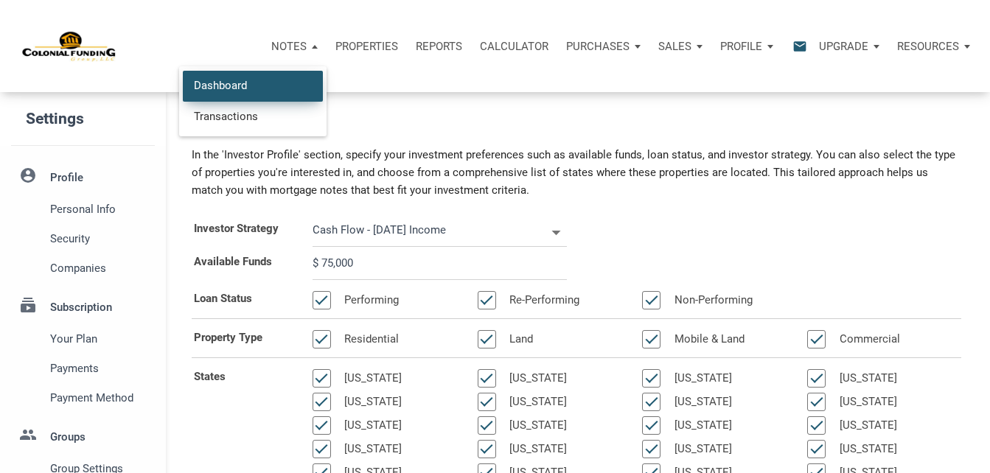
click at [207, 87] on link "Dashboard" at bounding box center [253, 86] width 140 height 30
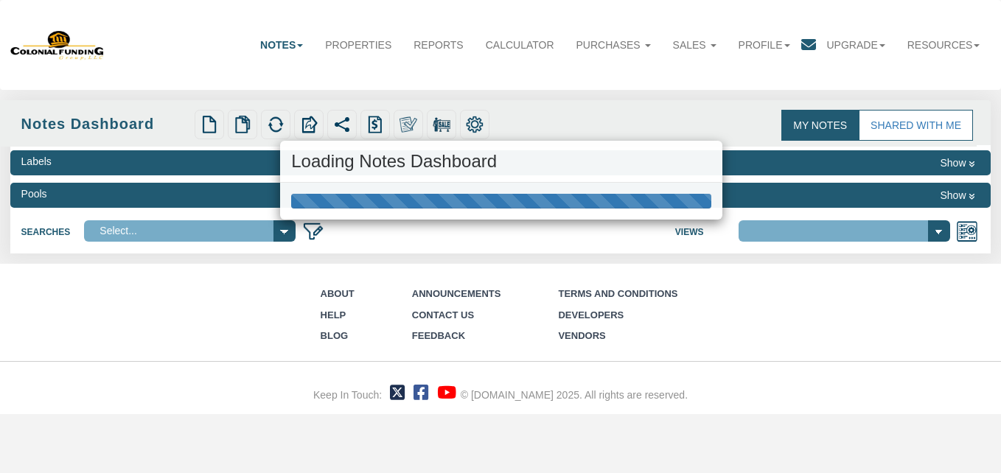
select select "316"
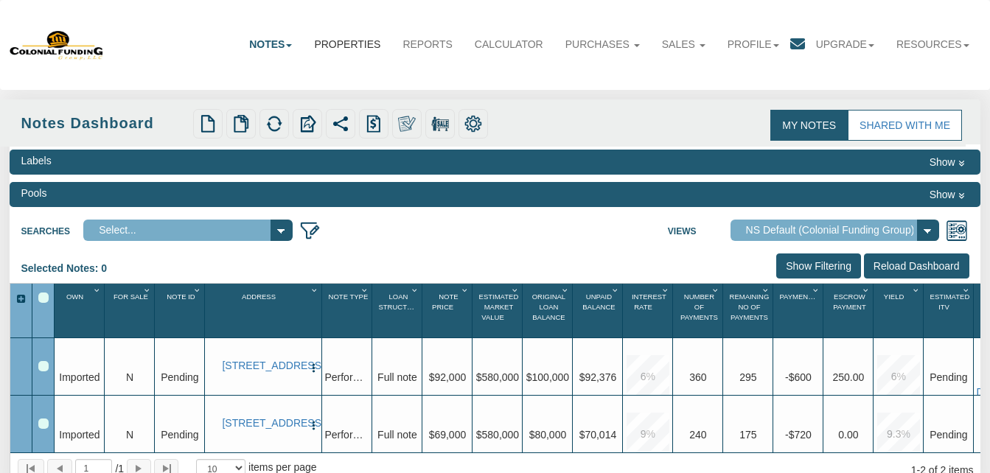
click at [326, 52] on link "Properties" at bounding box center [347, 44] width 88 height 32
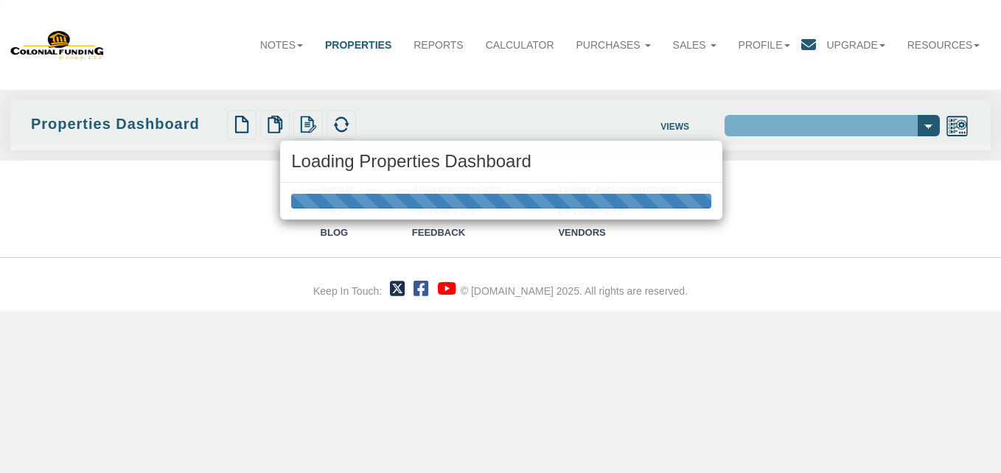
select select "138"
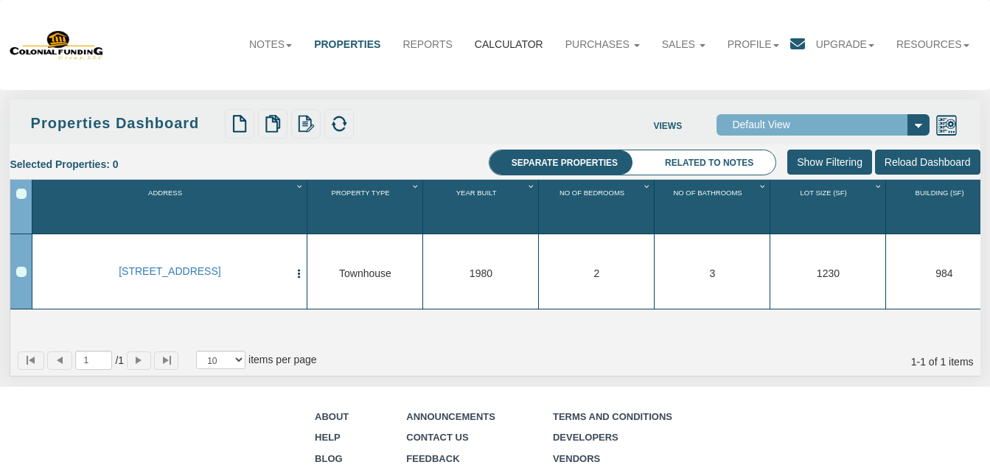
click at [515, 48] on link "Calculator" at bounding box center [509, 44] width 91 height 32
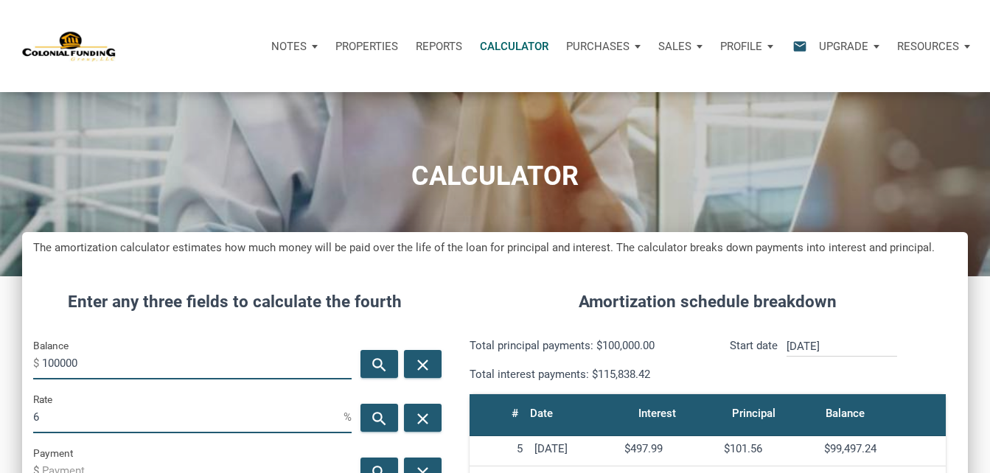
click at [960, 340] on div "Start date September, 2025 ‹ 2025 › January February March April May June July …" at bounding box center [838, 360] width 260 height 46
click at [987, 80] on div "Notes Dashboard Transactions Properties Reports Calculator Purchases Note Offer…" at bounding box center [500, 46] width 979 height 92
click at [967, 48] on div "Resources" at bounding box center [933, 46] width 91 height 44
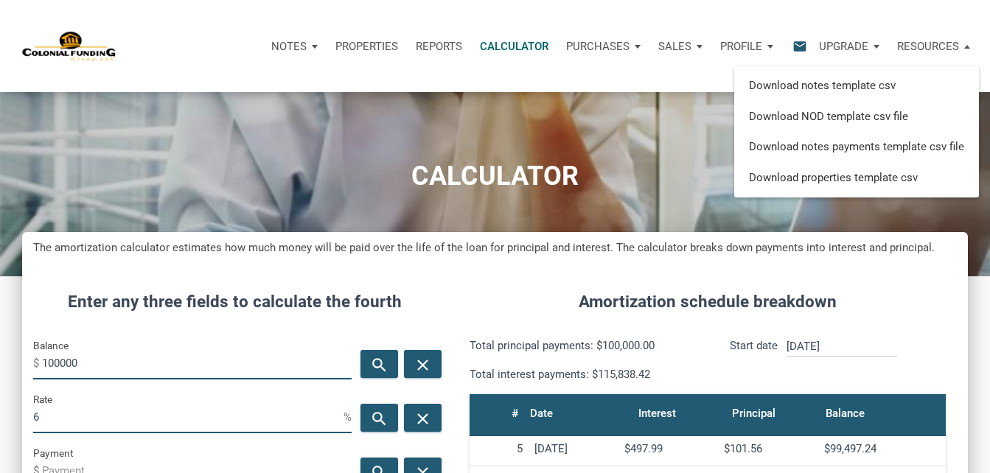
click at [868, 42] on p "Upgrade" at bounding box center [843, 46] width 49 height 13
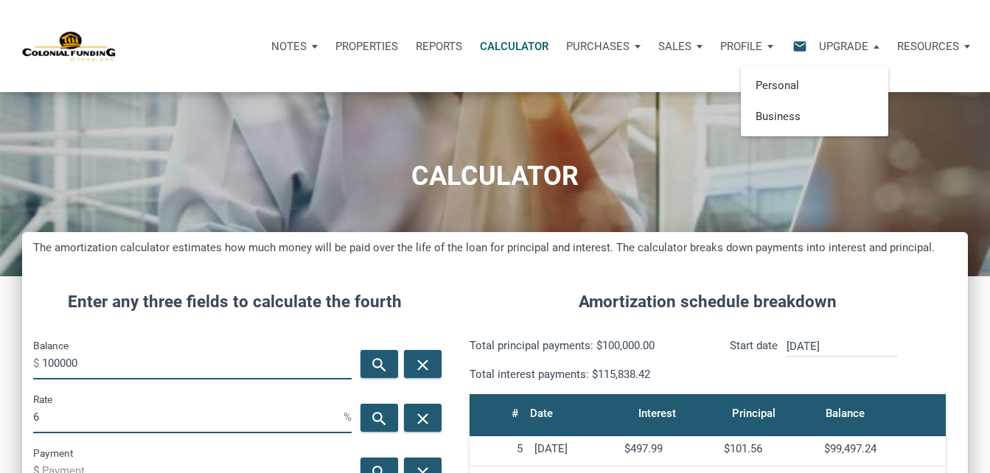
click at [732, 46] on p "Profile" at bounding box center [741, 46] width 42 height 13
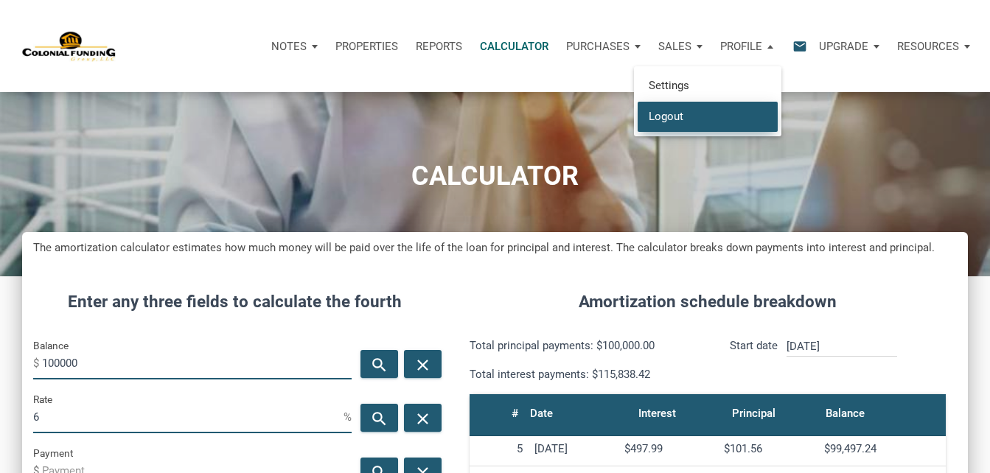
click at [656, 115] on link "Logout" at bounding box center [708, 116] width 140 height 30
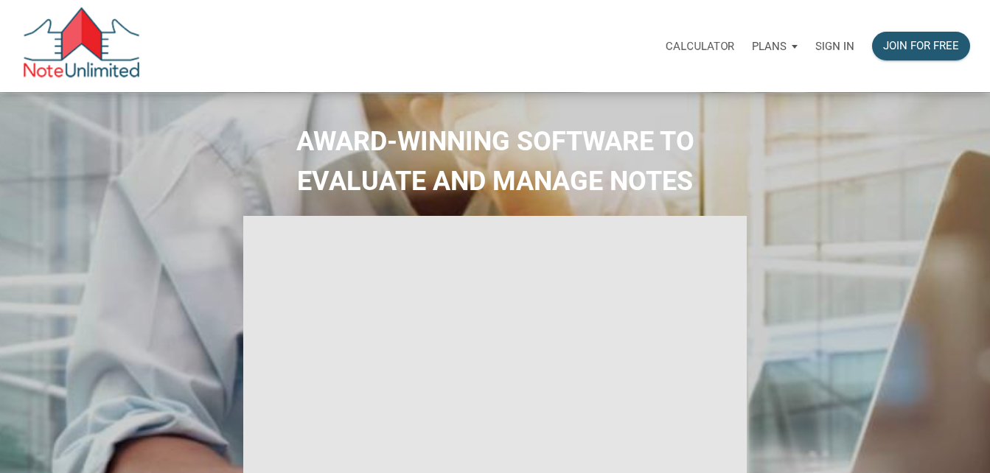
type input "Introduction to new features"
select select
